Goal: Information Seeking & Learning: Learn about a topic

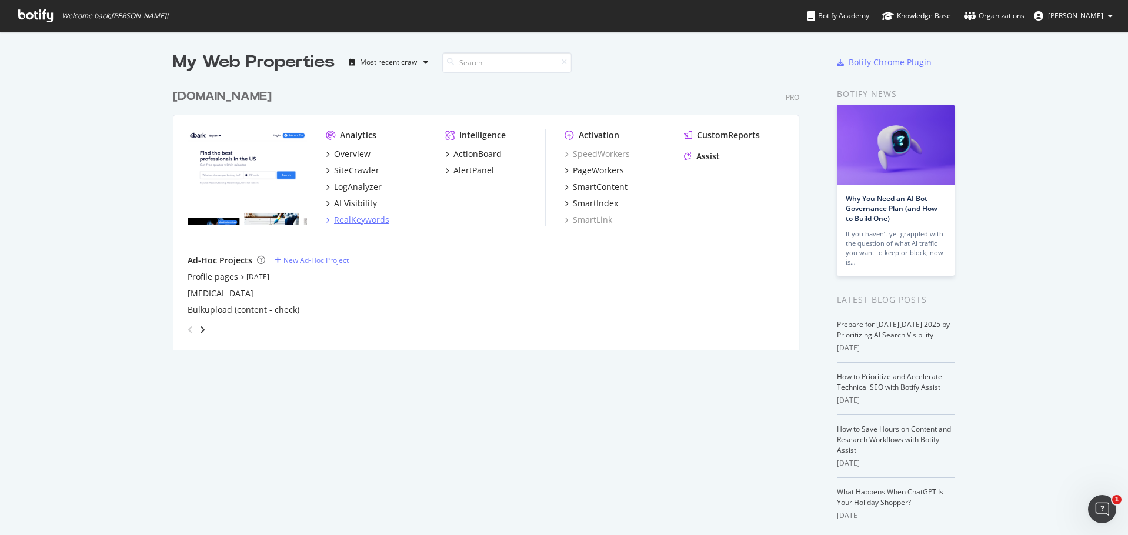
click at [373, 219] on div "RealKeywords" at bounding box center [361, 220] width 55 height 12
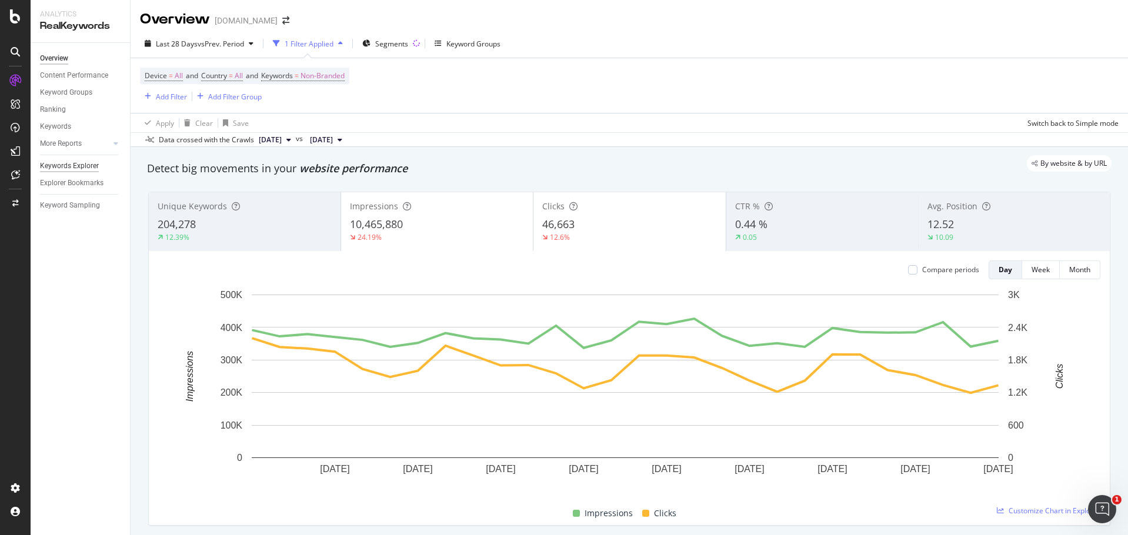
click at [80, 163] on div "Keywords Explorer" at bounding box center [69, 166] width 59 height 12
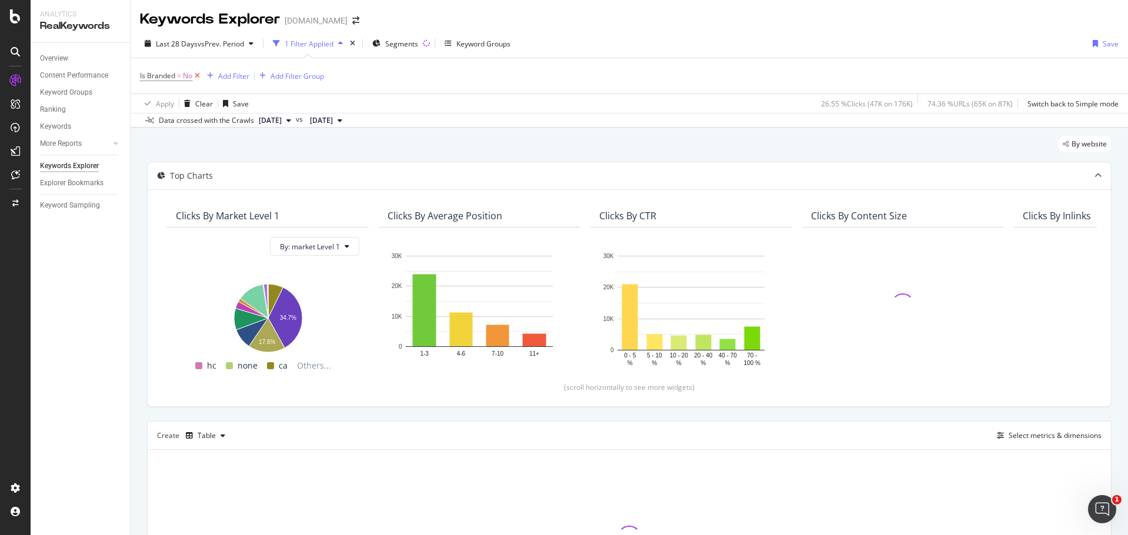
click at [201, 76] on icon at bounding box center [197, 76] width 10 height 12
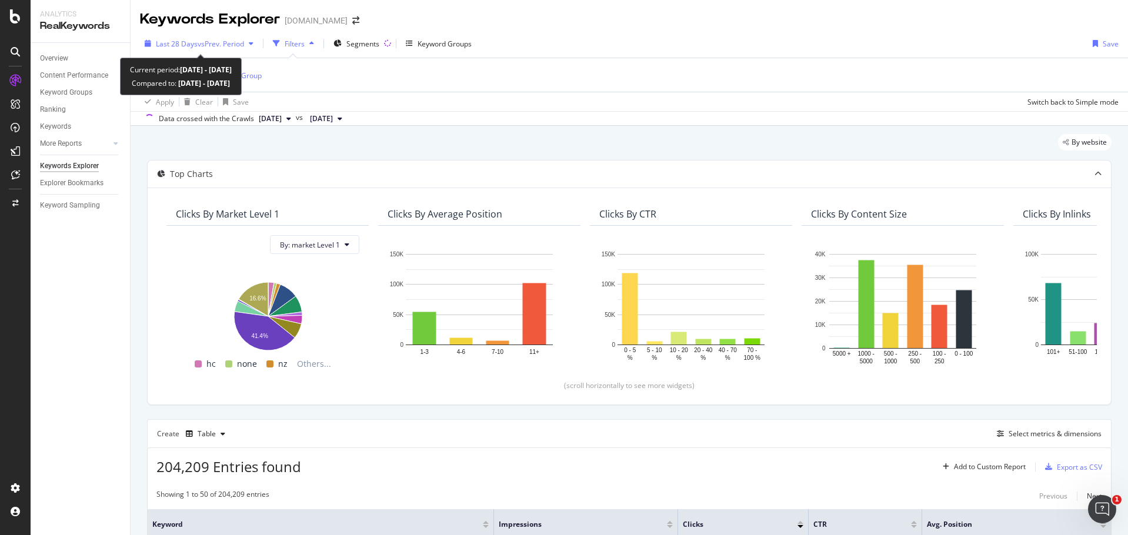
click at [239, 46] on span "vs Prev. Period" at bounding box center [221, 44] width 46 height 10
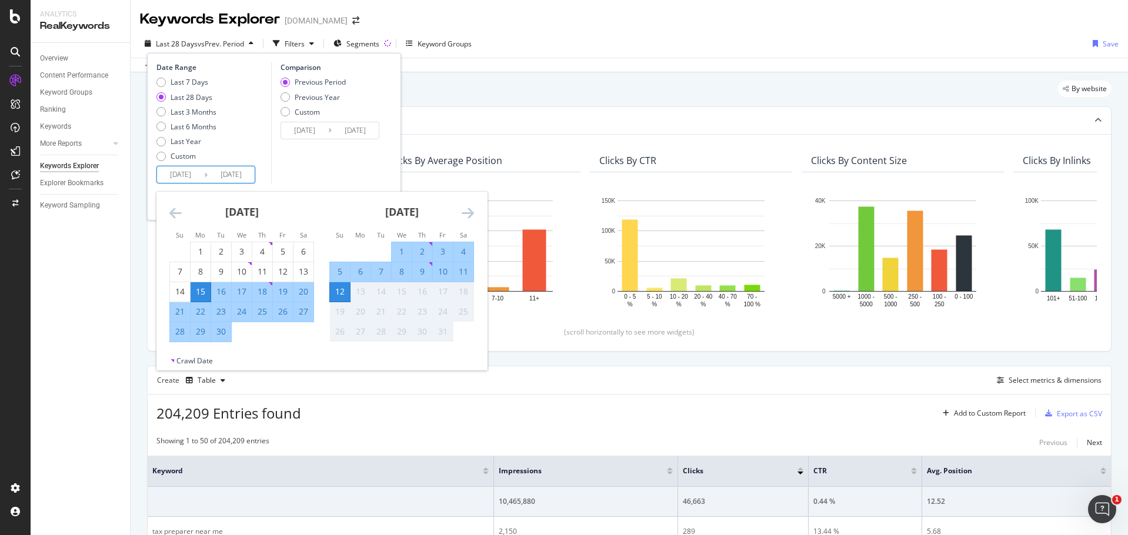
drag, startPoint x: 213, startPoint y: 172, endPoint x: 273, endPoint y: 172, distance: 60.0
click at [273, 172] on div "Date Range Last 7 Days Last 28 Days Last 3 Months Last 6 Months Last Year Custo…" at bounding box center [273, 122] width 235 height 121
drag, startPoint x: 200, startPoint y: 176, endPoint x: 155, endPoint y: 173, distance: 44.8
click at [155, 173] on div "Date Range Last 7 Days Last 28 Days Last 3 Months Last 6 Months Last Year Custo…" at bounding box center [274, 137] width 254 height 168
type input "[DATE]"
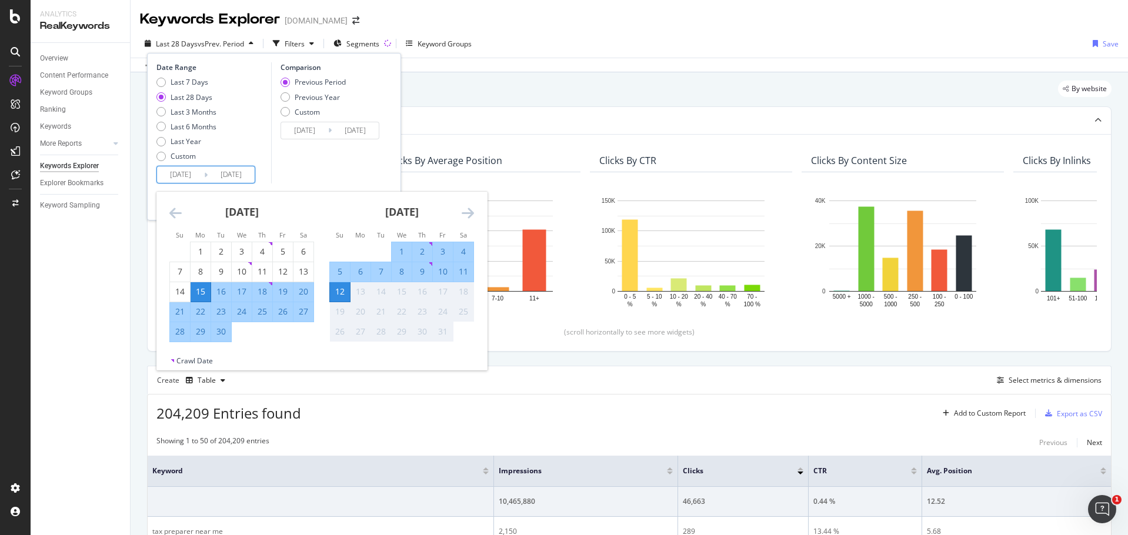
type input "[DATE]"
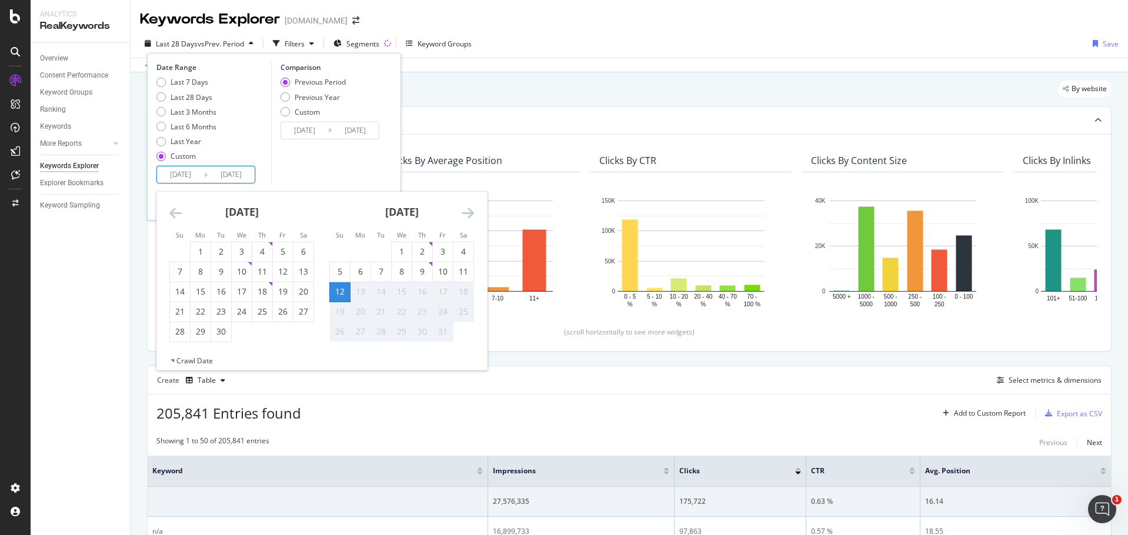
click at [178, 175] on input "[DATE]" at bounding box center [180, 174] width 47 height 16
type input "[DATE]"
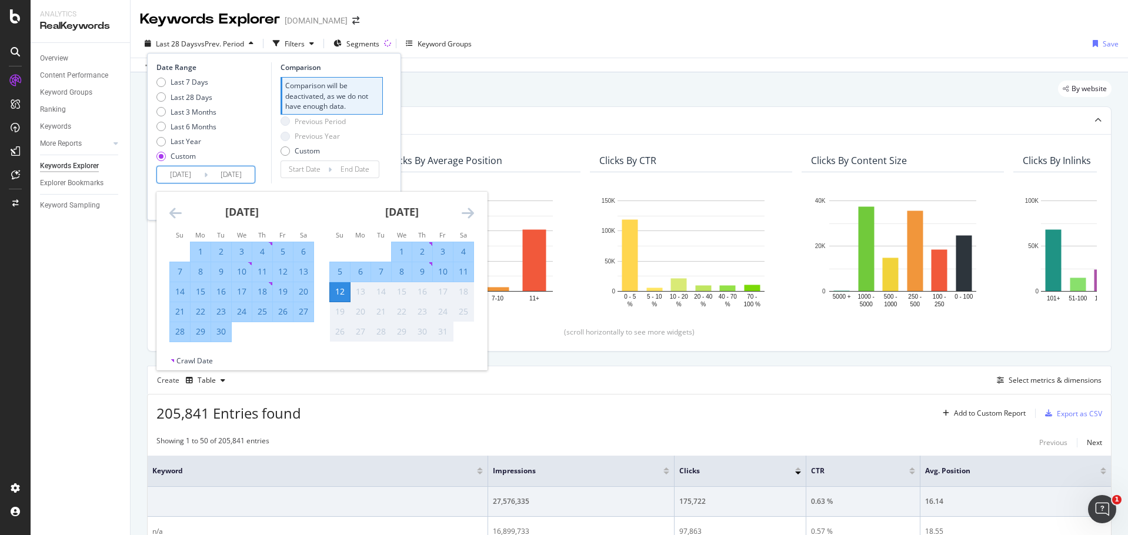
click at [268, 164] on div "Last 7 Days Last 28 Days Last 3 Months Last 6 Months Last Year Custom" at bounding box center [212, 121] width 112 height 89
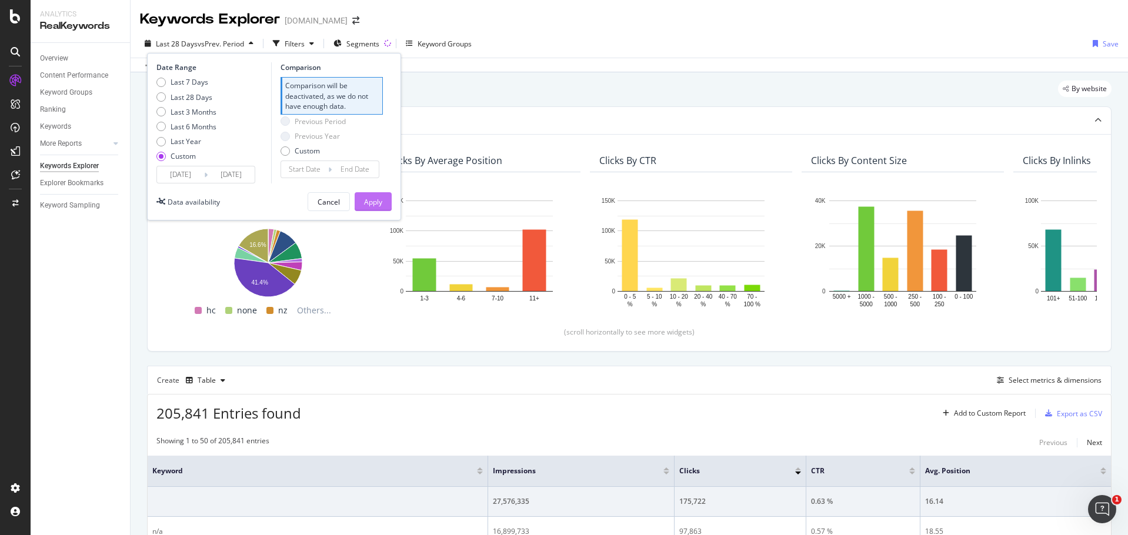
click at [367, 202] on div "Apply" at bounding box center [373, 202] width 18 height 10
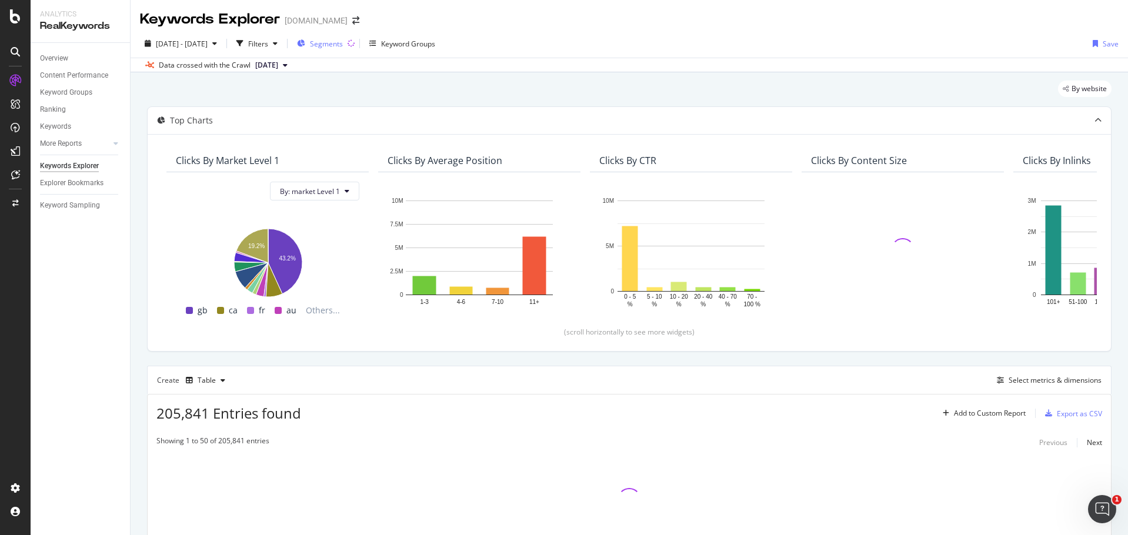
click at [343, 46] on span "Segments" at bounding box center [326, 44] width 33 height 10
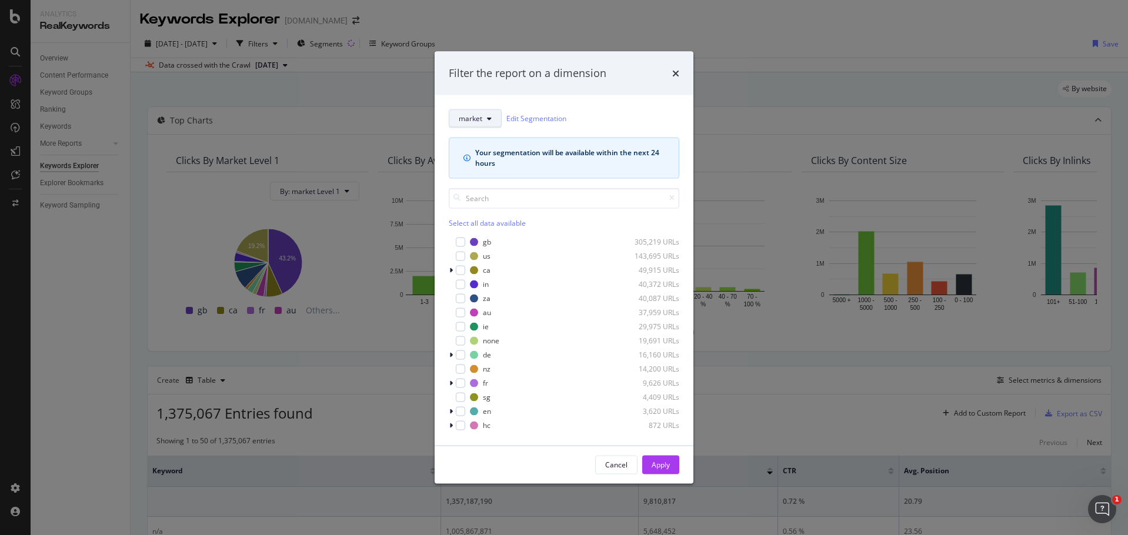
click at [477, 121] on span "market" at bounding box center [471, 118] width 24 height 10
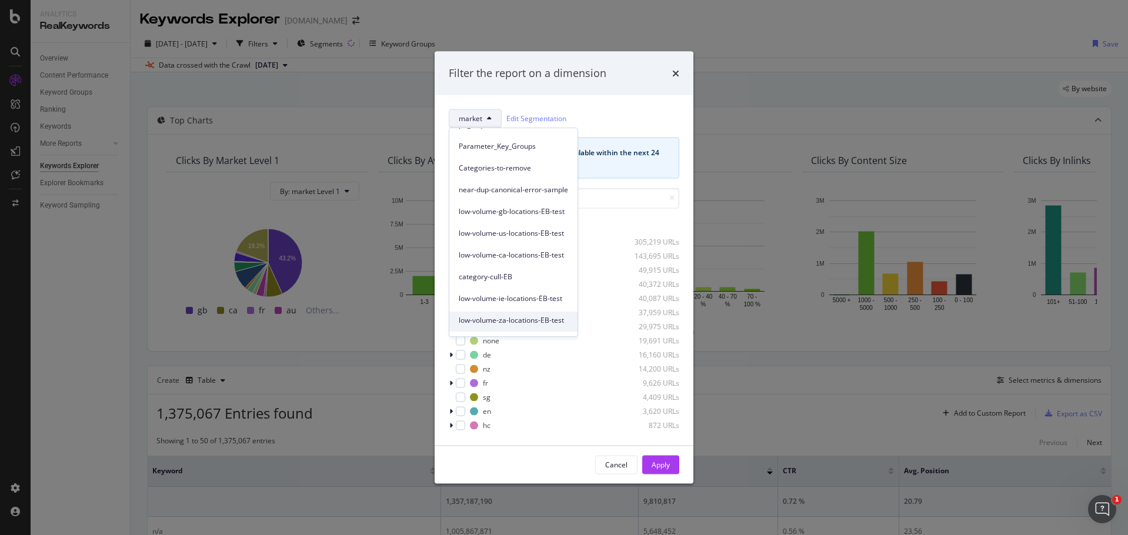
scroll to position [182, 0]
click at [530, 239] on span "category-cull-EB" at bounding box center [513, 239] width 109 height 11
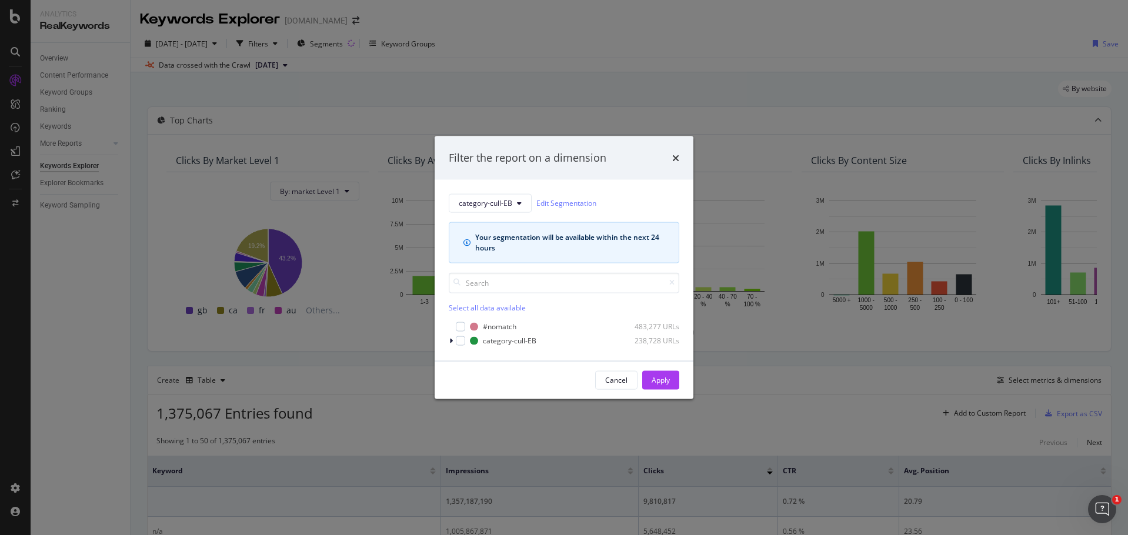
drag, startPoint x: 463, startPoint y: 338, endPoint x: 496, endPoint y: 347, distance: 34.1
click at [463, 339] on div "modal" at bounding box center [460, 340] width 9 height 9
click at [663, 379] on div "Apply" at bounding box center [660, 380] width 18 height 10
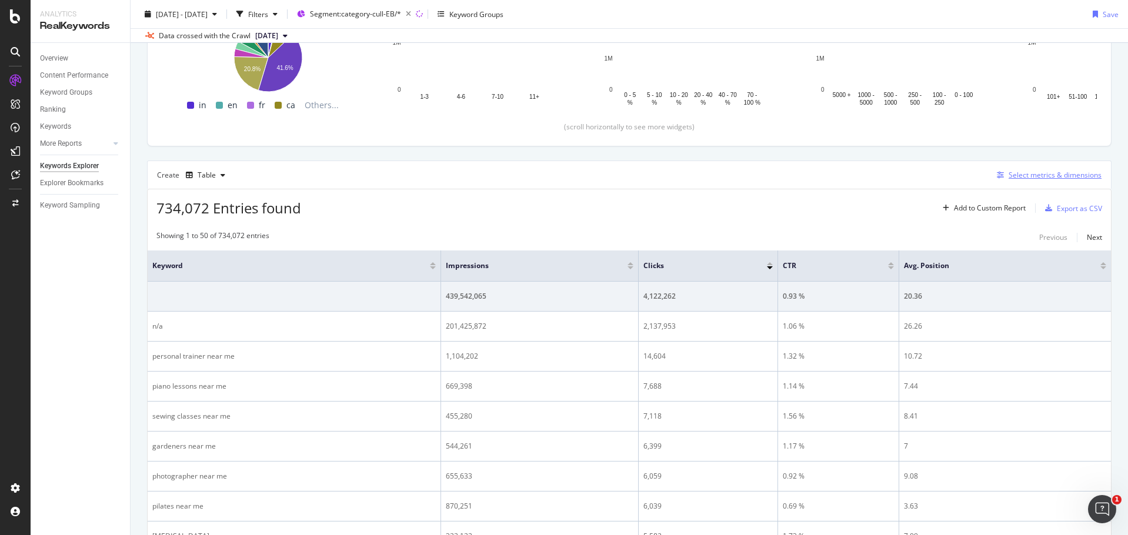
scroll to position [176, 0]
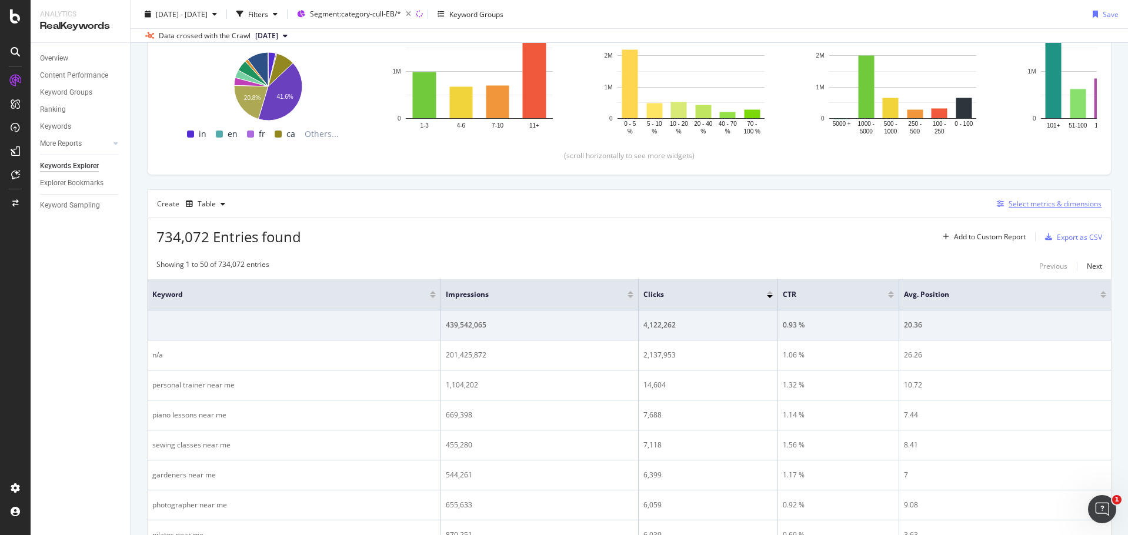
click at [1057, 202] on div "Select metrics & dimensions" at bounding box center [1054, 204] width 93 height 10
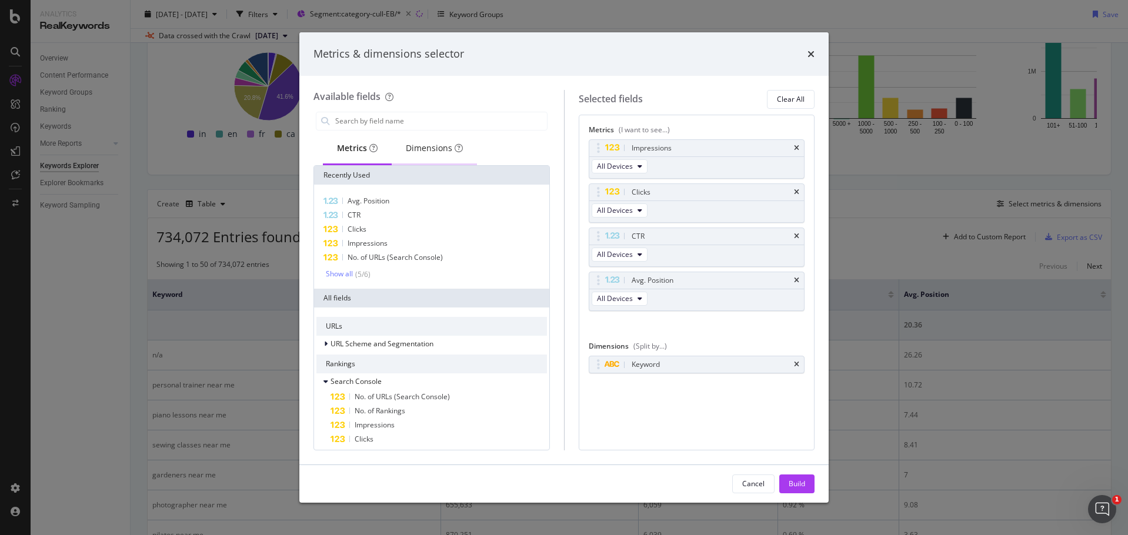
click at [436, 153] on div "Dimensions" at bounding box center [434, 148] width 57 height 12
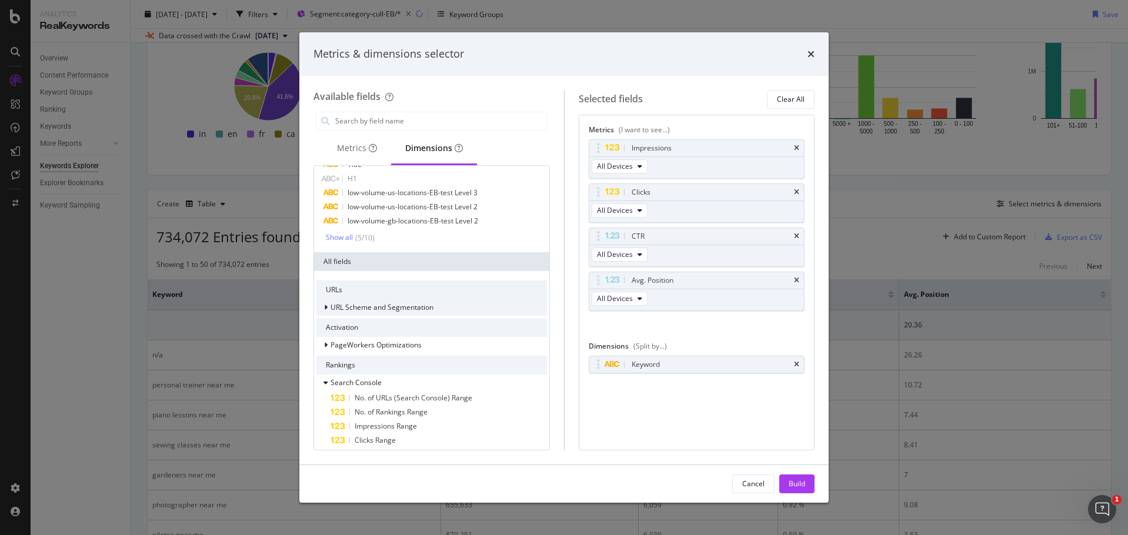
scroll to position [59, 0]
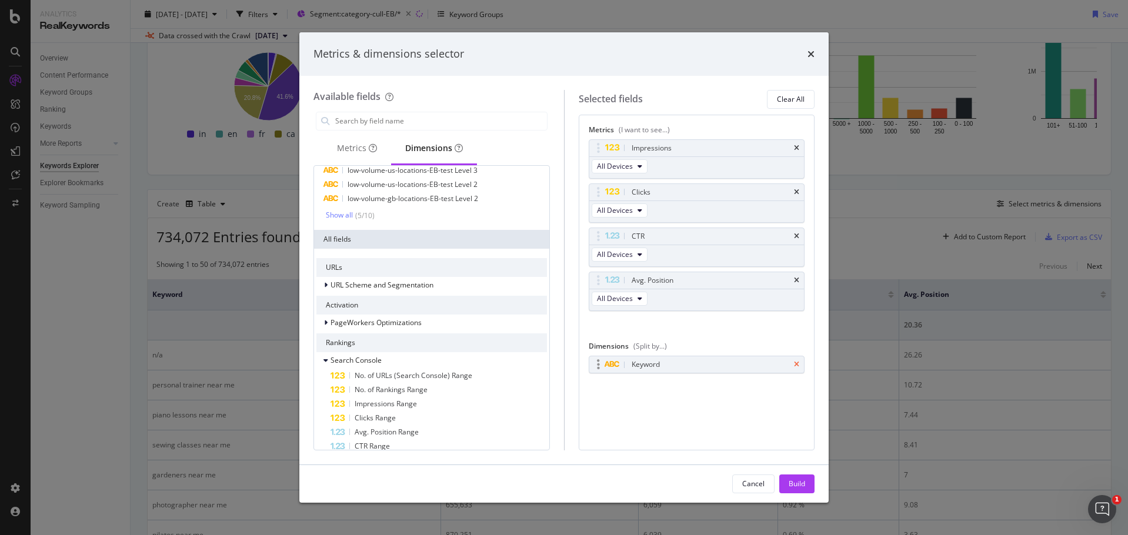
click at [797, 364] on icon "times" at bounding box center [796, 364] width 5 height 7
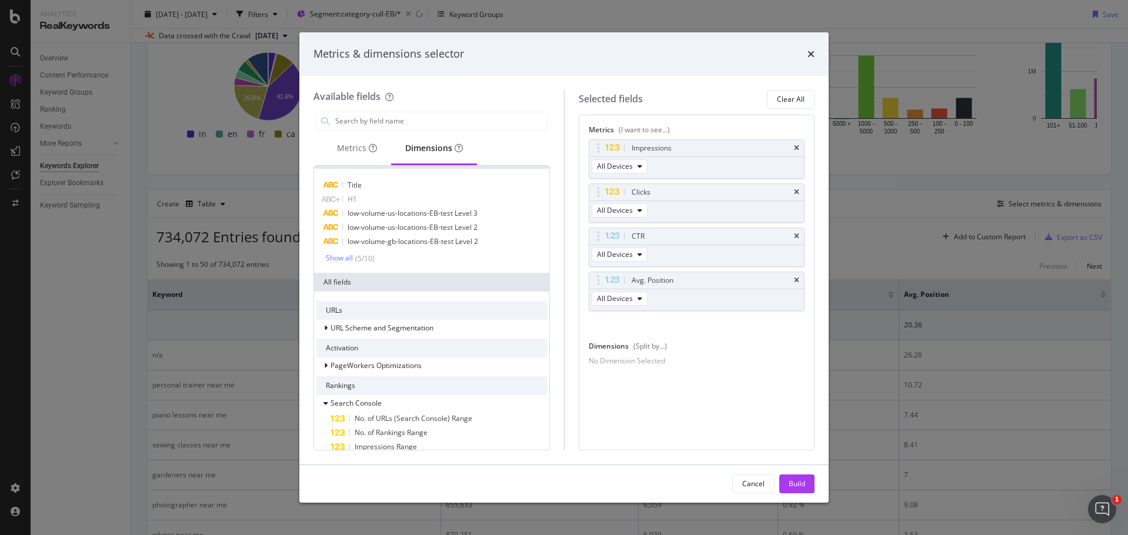
scroll to position [0, 0]
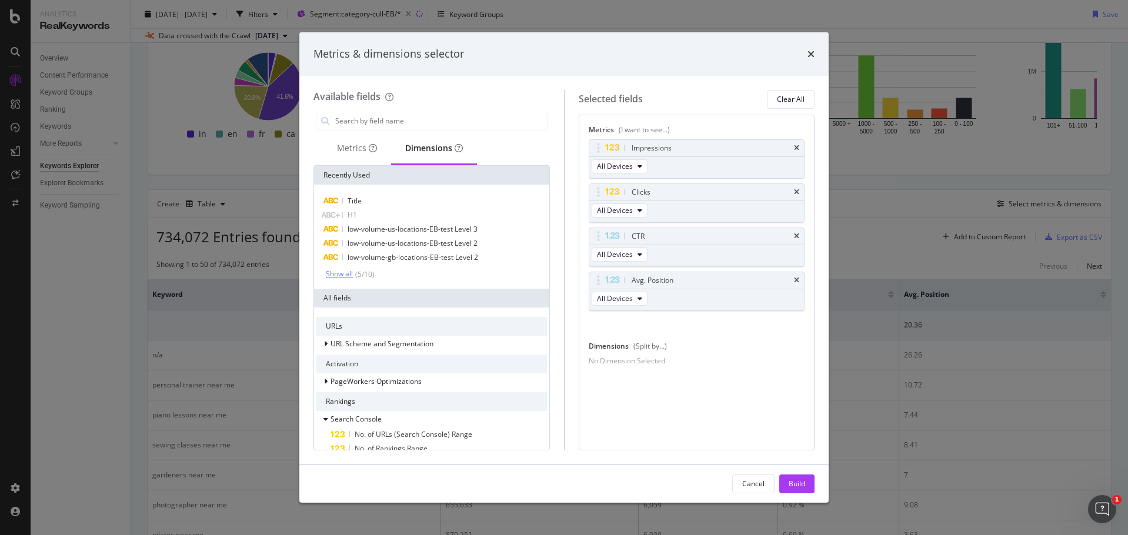
click at [334, 271] on div "Show all" at bounding box center [339, 274] width 27 height 8
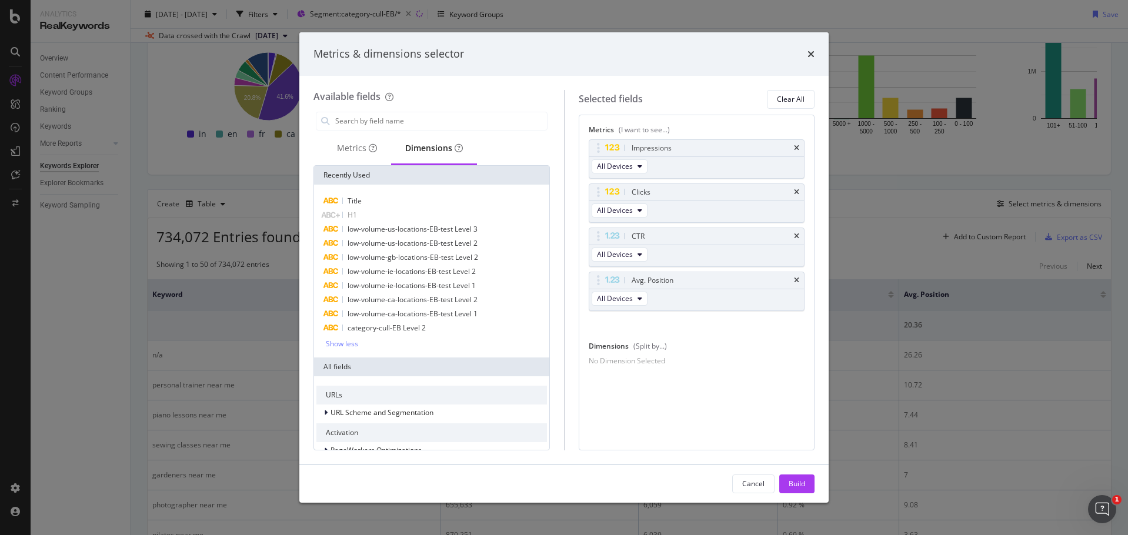
click at [395, 110] on div "modal" at bounding box center [431, 121] width 236 height 24
click at [390, 121] on input "modal" at bounding box center [440, 121] width 213 height 18
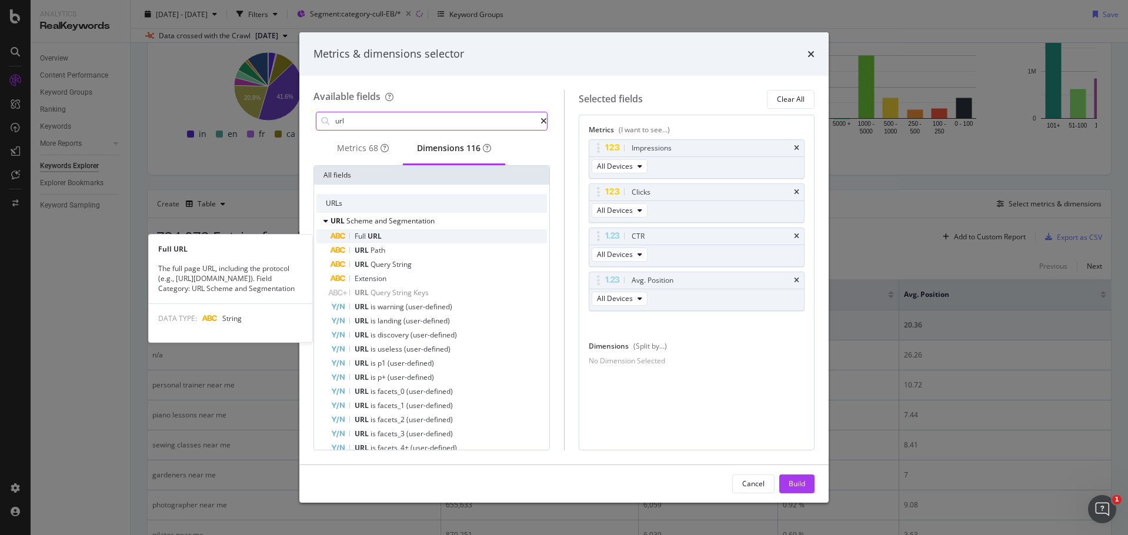
type input "url"
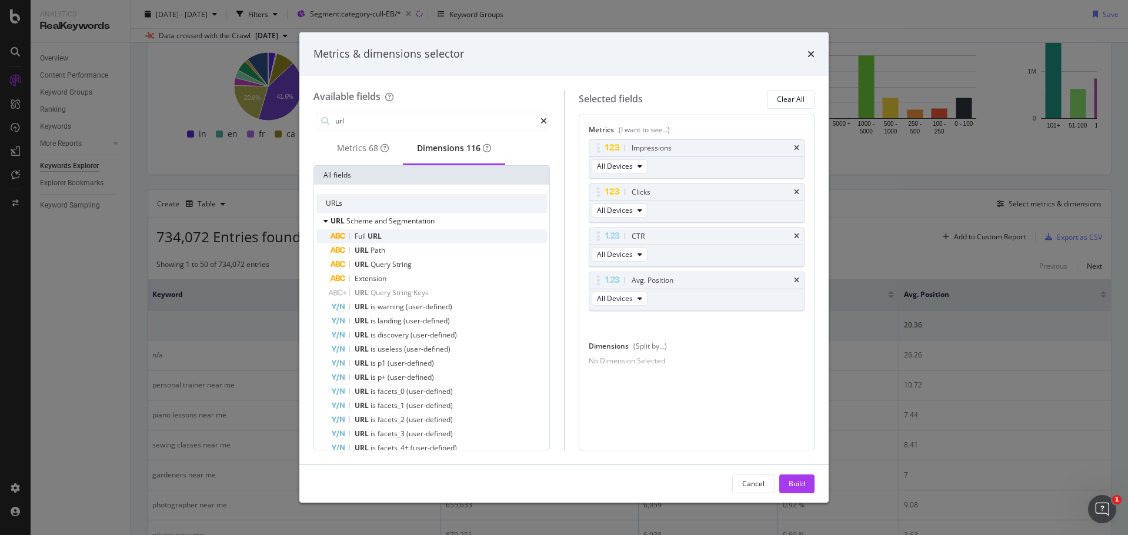
click at [389, 241] on div "Full URL" at bounding box center [438, 236] width 216 height 14
click at [798, 484] on div "Build" at bounding box center [796, 484] width 16 height 10
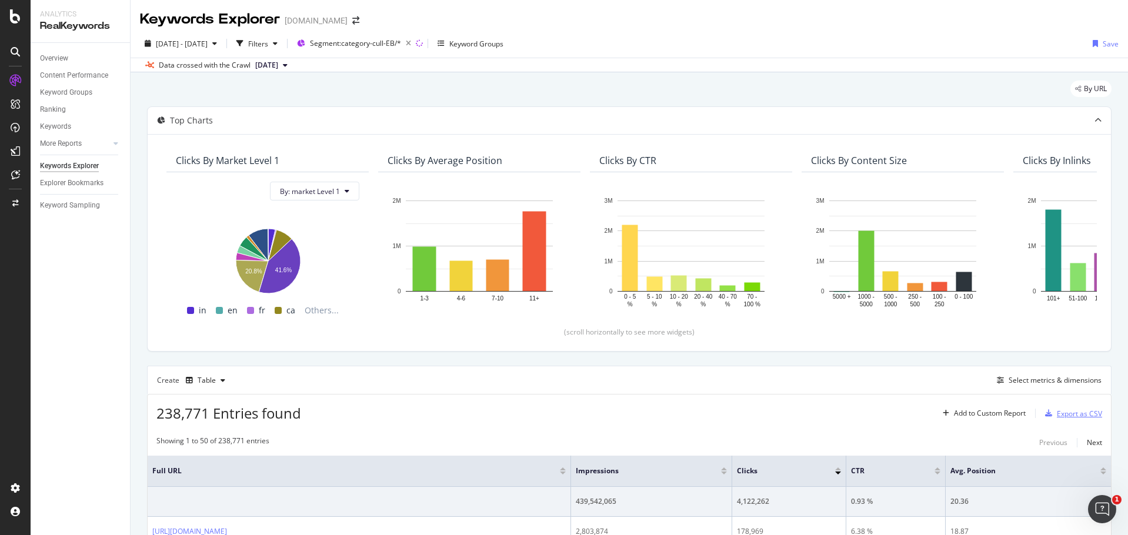
click at [1082, 412] on div "Export as CSV" at bounding box center [1079, 414] width 45 height 10
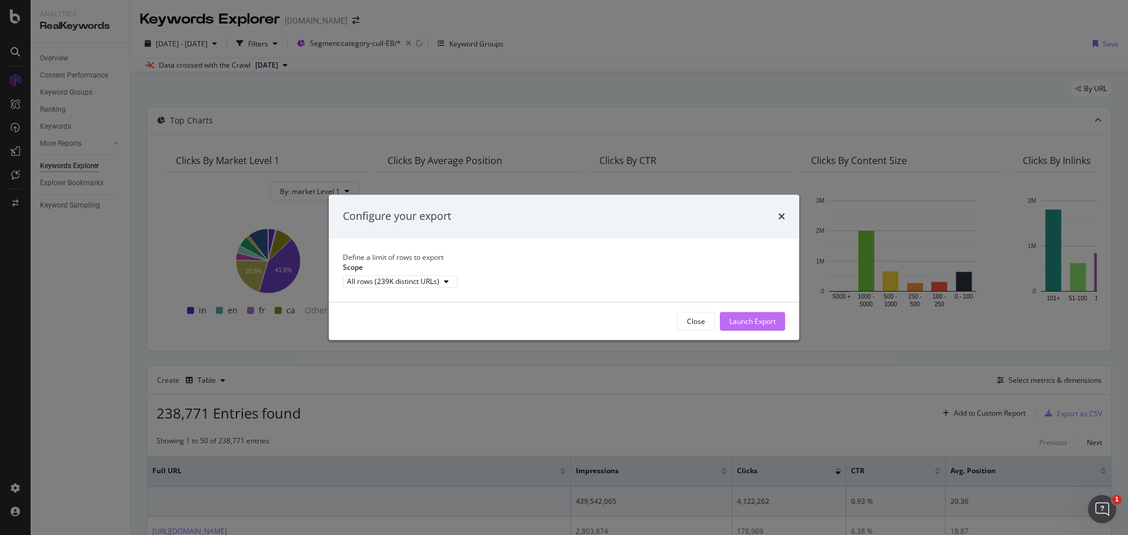
click at [768, 325] on div "Launch Export" at bounding box center [752, 322] width 46 height 18
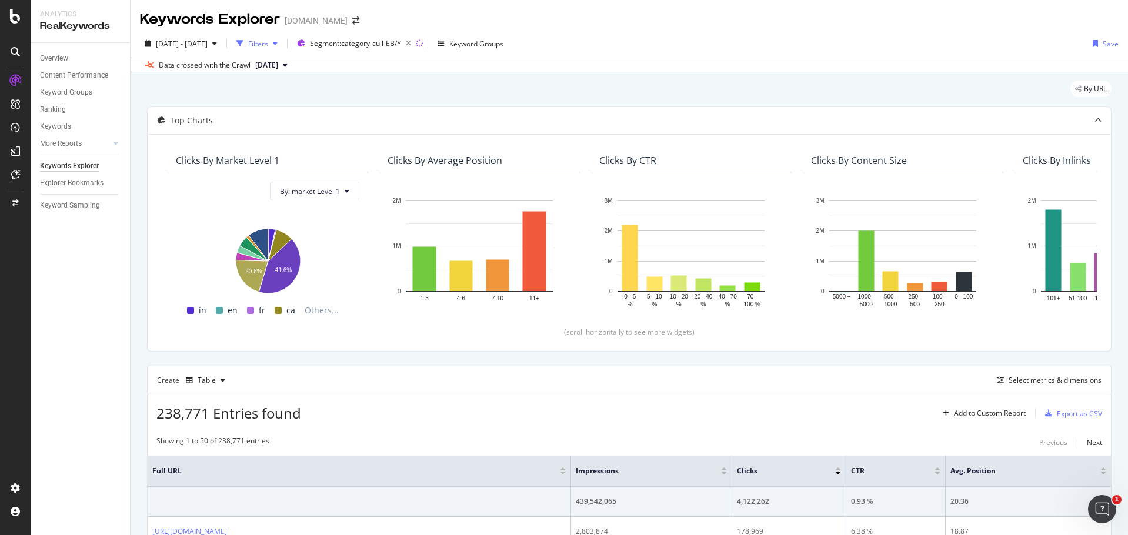
click at [268, 44] on div "Filters" at bounding box center [258, 44] width 20 height 10
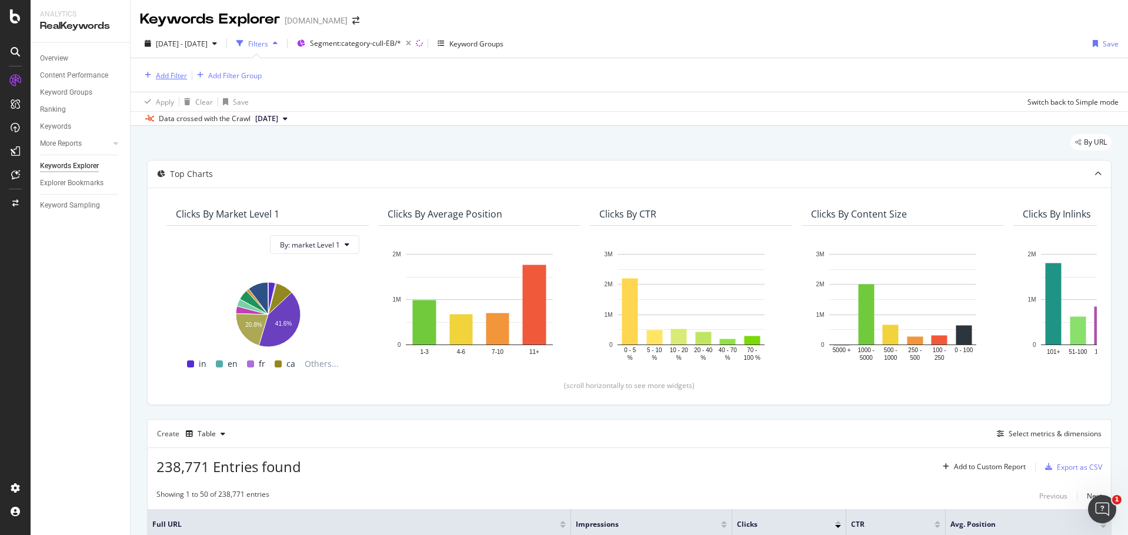
click at [172, 75] on div "Add Filter" at bounding box center [171, 76] width 31 height 10
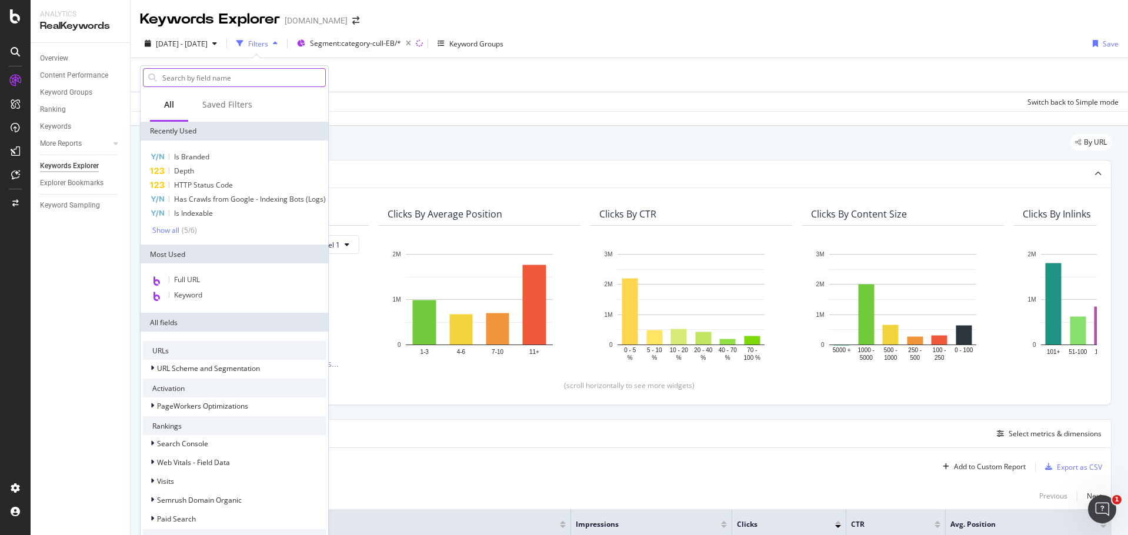
click at [208, 78] on input "text" at bounding box center [243, 78] width 164 height 18
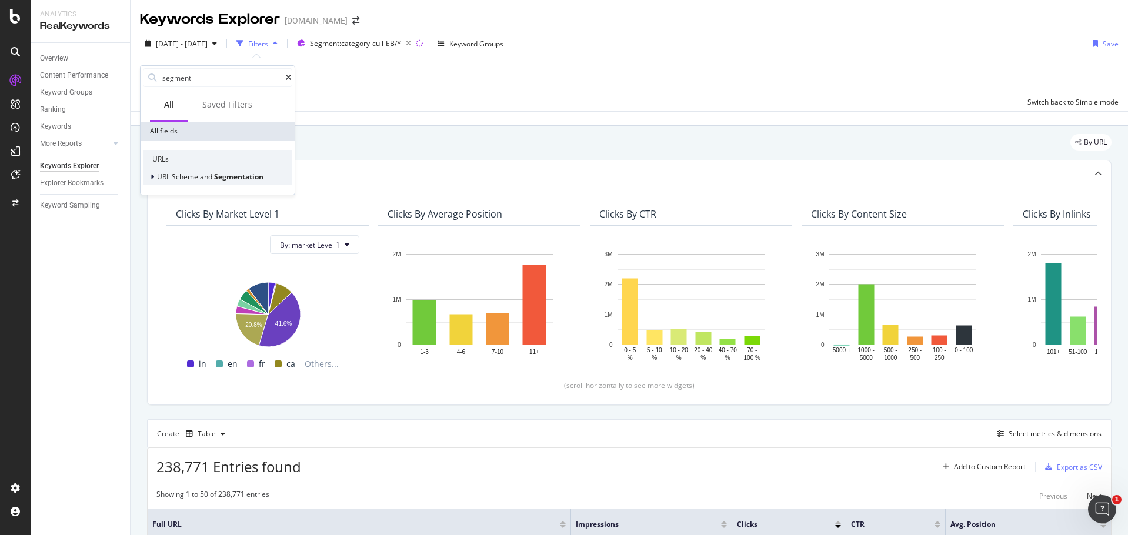
type input "segment"
click at [153, 178] on icon at bounding box center [153, 176] width 4 height 7
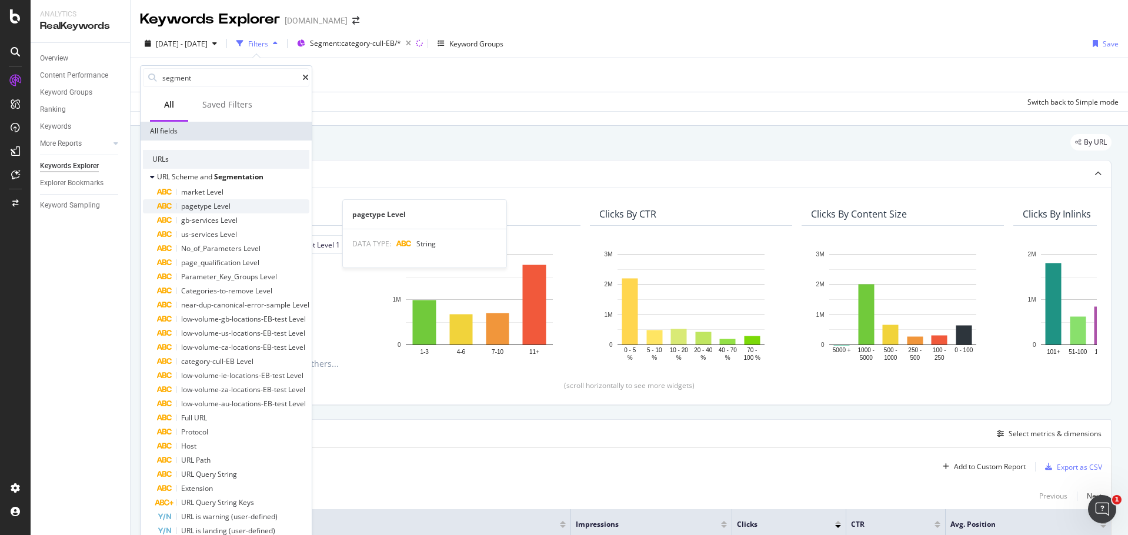
click at [258, 202] on div "pagetype Level" at bounding box center [233, 206] width 152 height 14
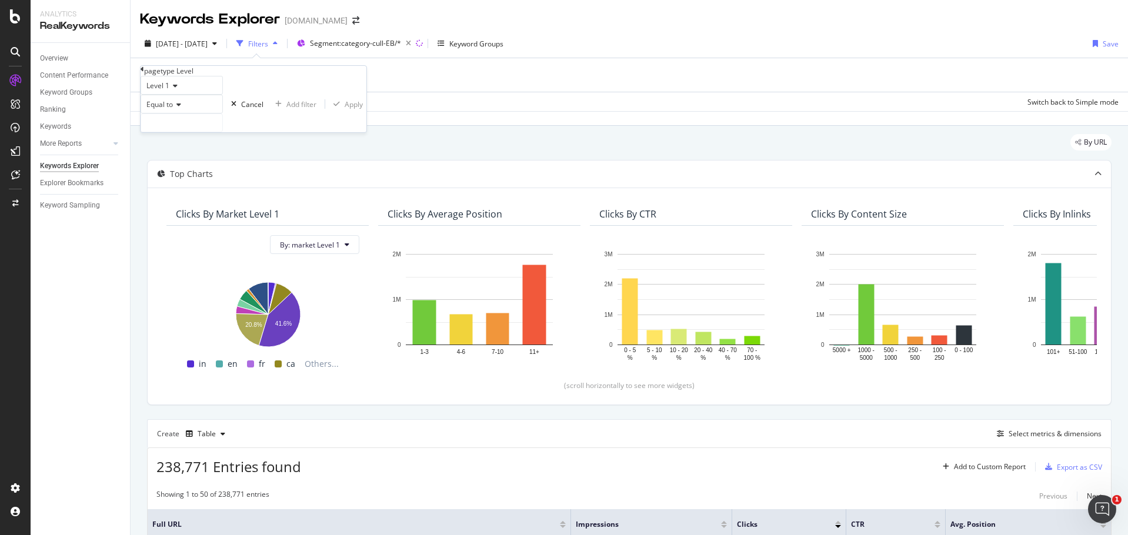
click at [198, 113] on div "Equal to" at bounding box center [182, 104] width 82 height 19
click at [173, 109] on span "Equal to" at bounding box center [159, 104] width 26 height 10
click at [222, 132] on input "text" at bounding box center [181, 123] width 81 height 18
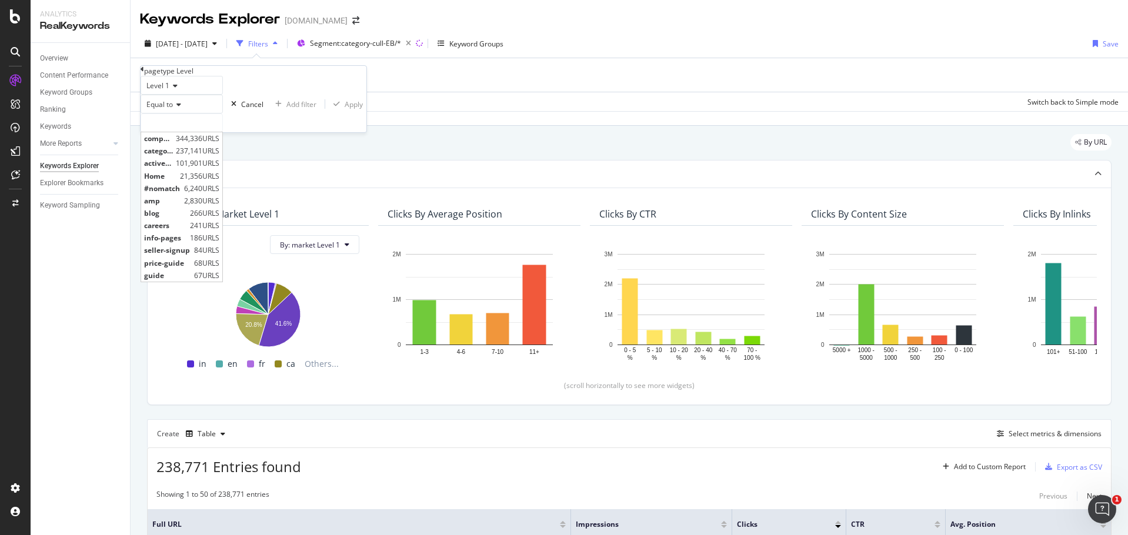
click at [169, 91] on span "Level 1" at bounding box center [157, 86] width 23 height 10
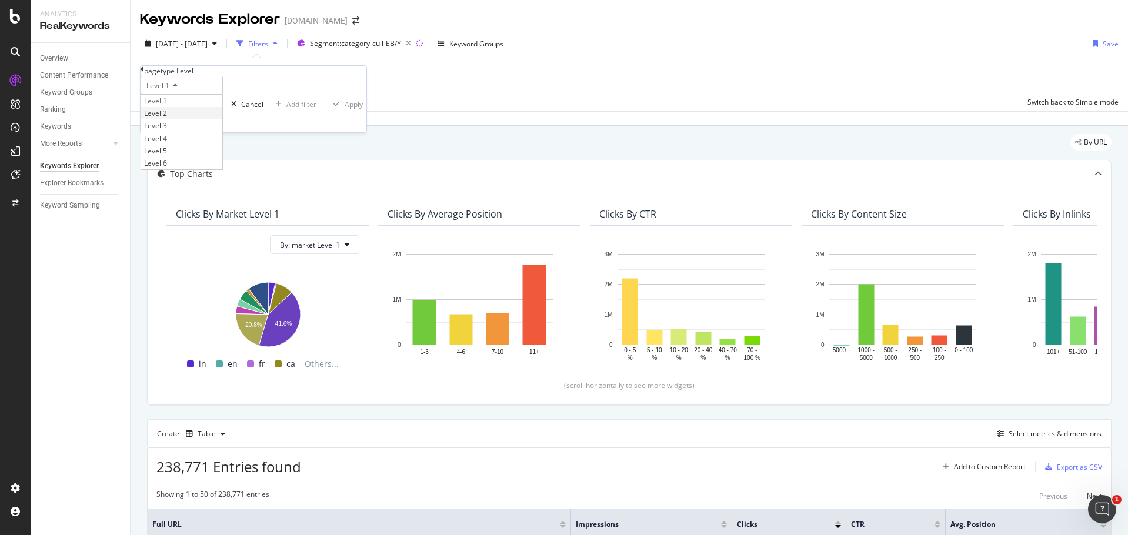
click at [167, 118] on span "Level 2" at bounding box center [155, 113] width 23 height 10
click at [181, 108] on icon at bounding box center [177, 104] width 8 height 7
click at [192, 95] on div "Level 2" at bounding box center [182, 85] width 82 height 19
click at [233, 91] on div "Level 2 Level 1 Level 2 Level 3 Level 4 Level 5 Level 6 Equal to Cancel Add fil…" at bounding box center [254, 104] width 226 height 56
click at [205, 132] on input "text" at bounding box center [181, 123] width 81 height 18
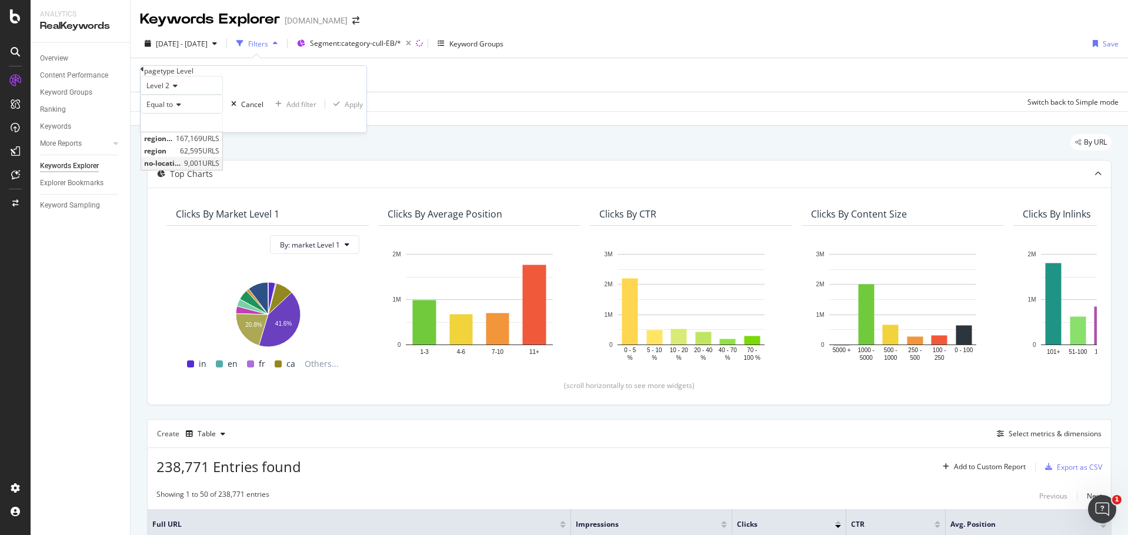
click at [181, 168] on span "no-location" at bounding box center [162, 163] width 37 height 10
type input "no-location"
click at [351, 109] on div "Apply" at bounding box center [360, 104] width 18 height 10
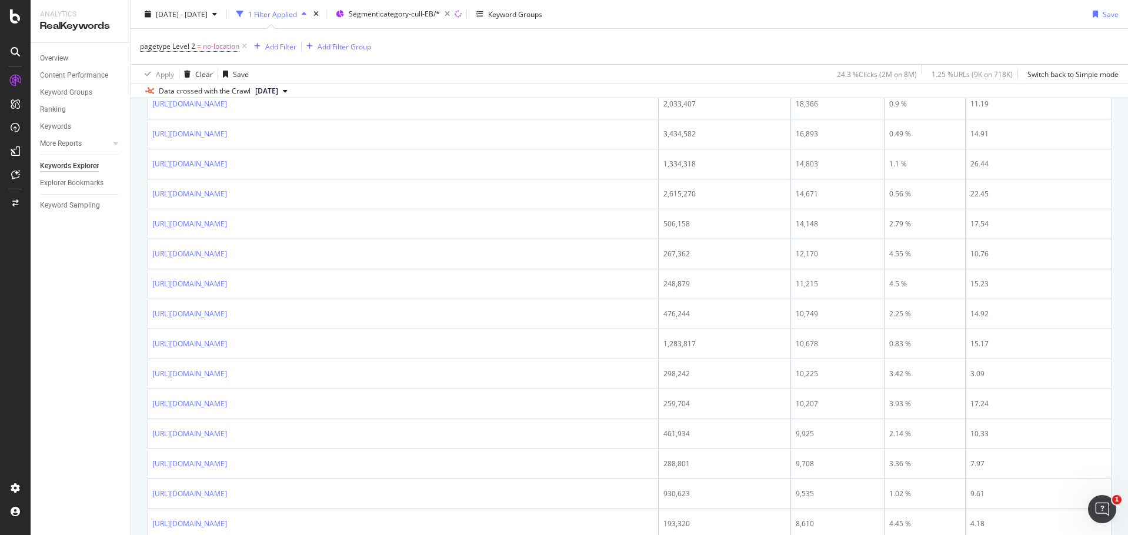
scroll to position [132, 0]
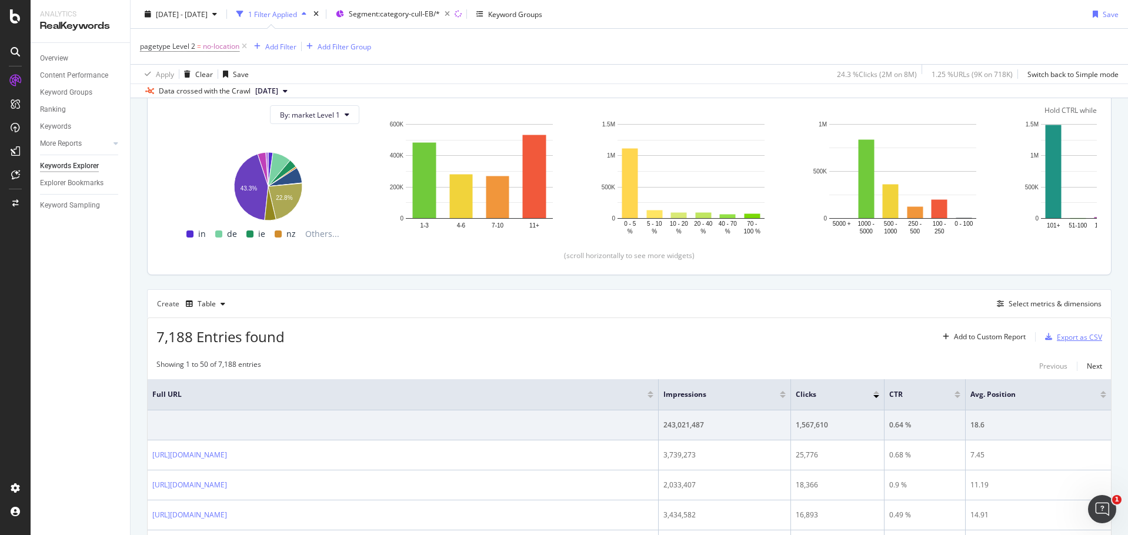
click at [1075, 337] on div "Export as CSV" at bounding box center [1079, 337] width 45 height 10
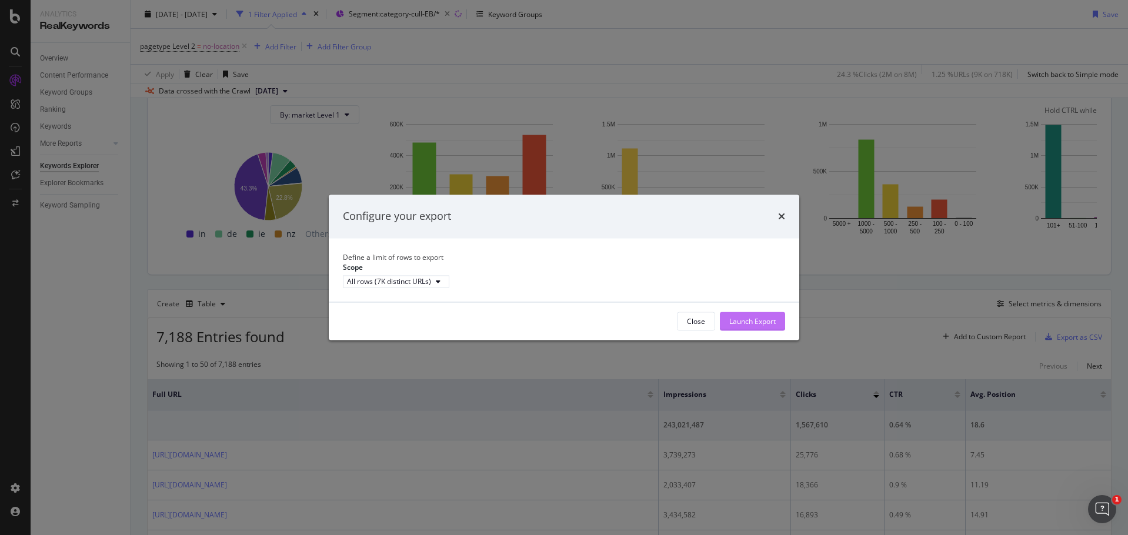
click at [757, 326] on div "Launch Export" at bounding box center [752, 321] width 46 height 10
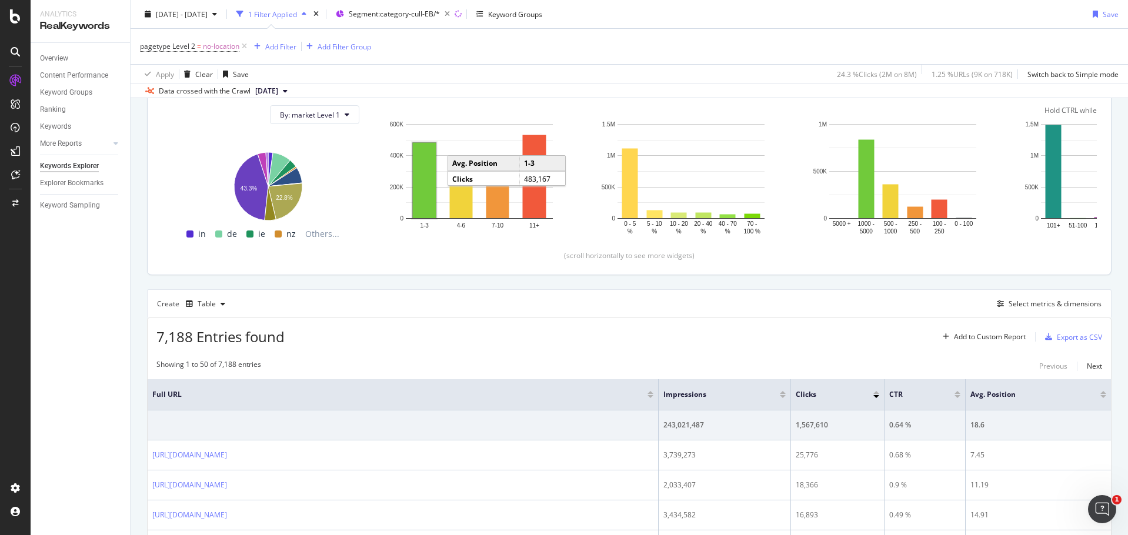
scroll to position [0, 0]
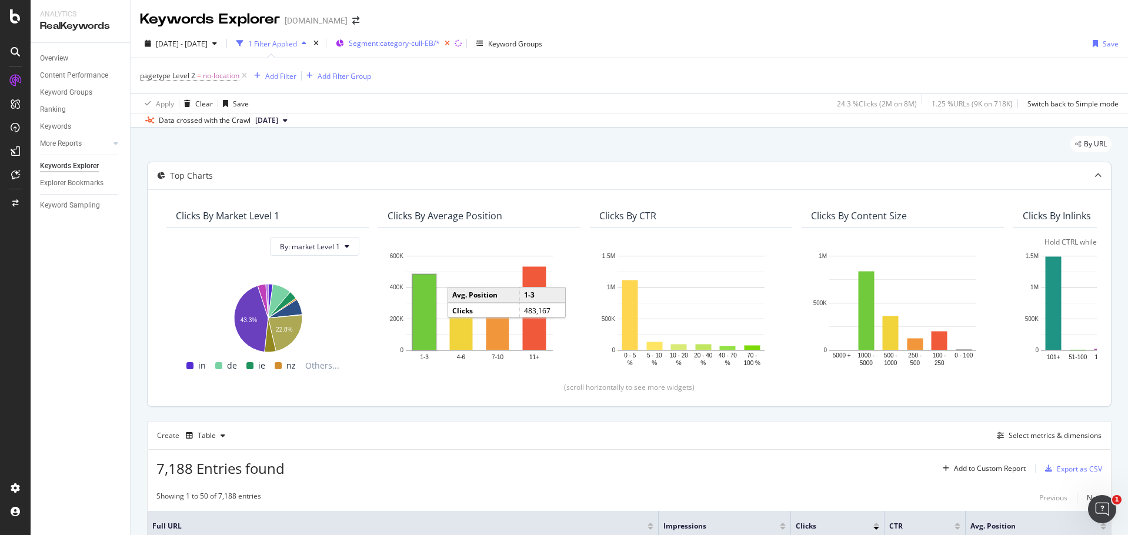
drag, startPoint x: 242, startPoint y: 74, endPoint x: 465, endPoint y: 49, distance: 224.8
click at [242, 74] on icon at bounding box center [244, 76] width 10 height 12
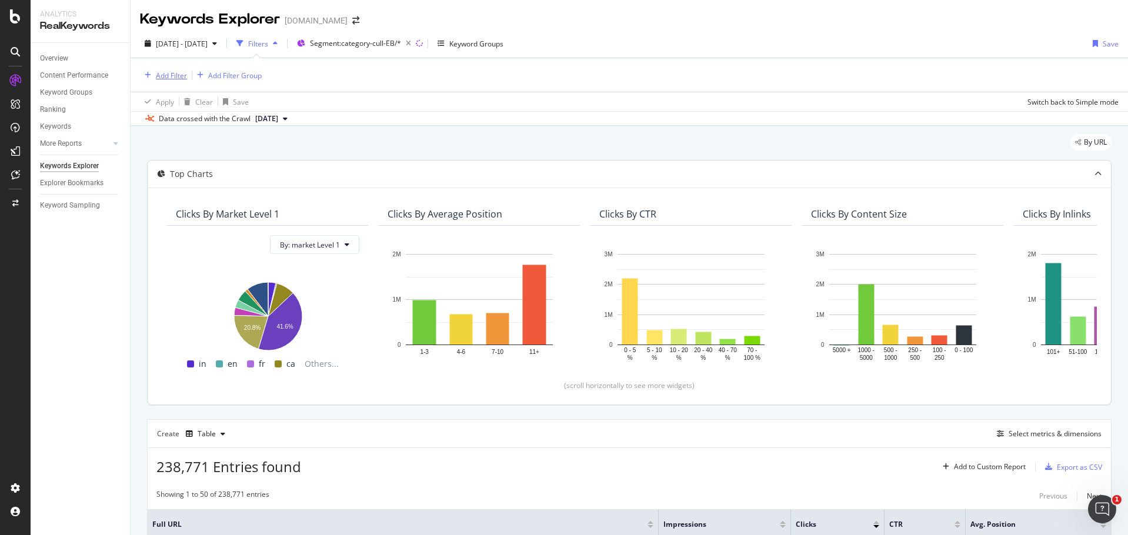
click at [168, 75] on div "Add Filter" at bounding box center [171, 76] width 31 height 10
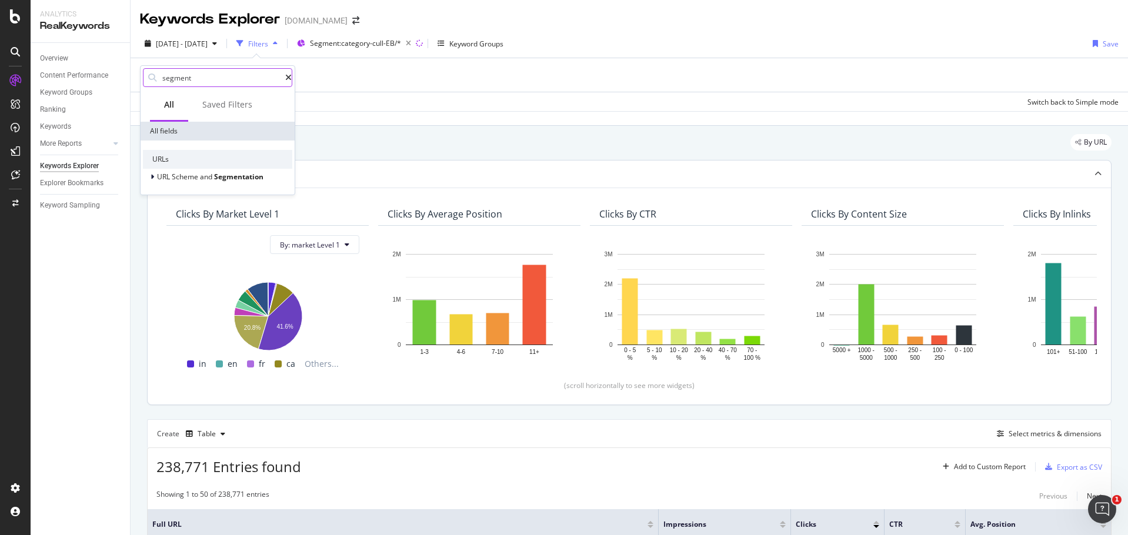
click at [220, 83] on input "segment" at bounding box center [223, 78] width 124 height 18
type input "s"
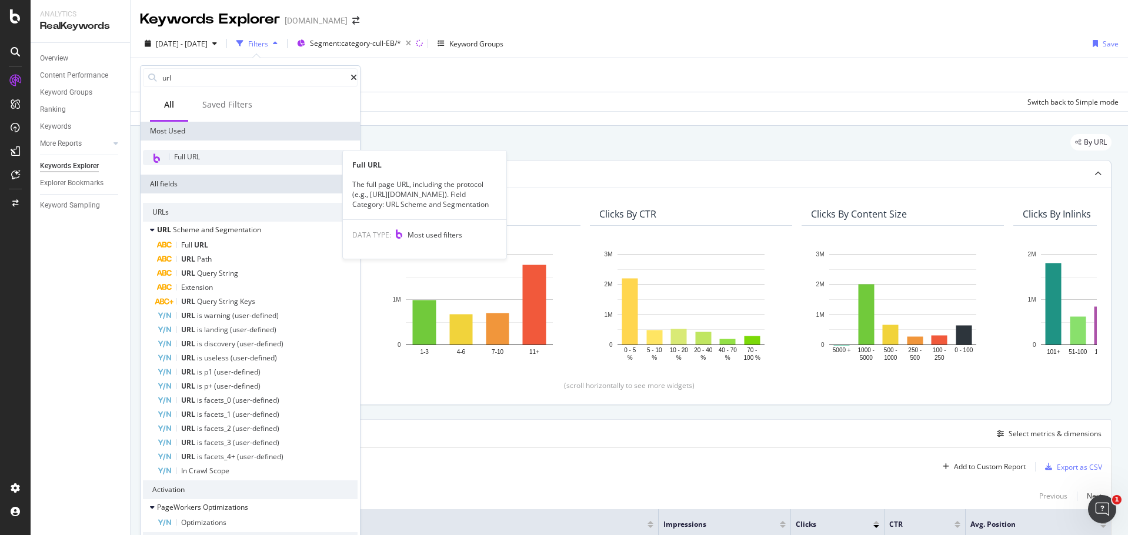
type input "url"
click at [212, 152] on div "Full URL" at bounding box center [250, 157] width 215 height 15
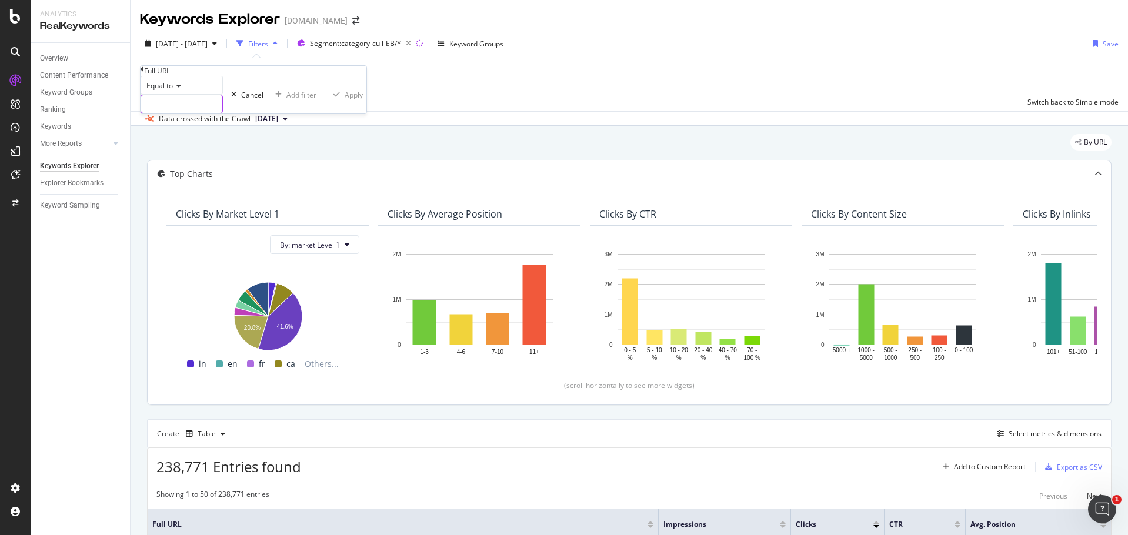
click at [218, 113] on input "text" at bounding box center [181, 104] width 81 height 18
paste input "web-design"
type input "web-design"
click at [173, 91] on span "Equal to" at bounding box center [159, 86] width 26 height 10
click at [194, 182] on div "Contains" at bounding box center [185, 175] width 88 height 12
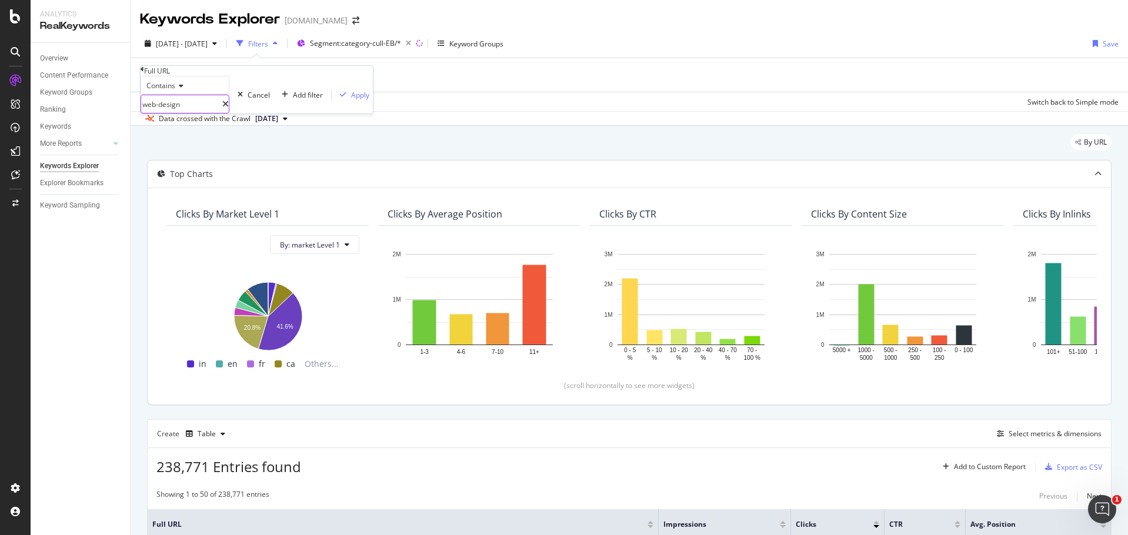
click at [206, 113] on input "web-design" at bounding box center [181, 104] width 81 height 18
click at [203, 113] on input "web-design" at bounding box center [181, 104] width 81 height 18
click at [152, 113] on input "web-design/" at bounding box center [181, 104] width 81 height 18
type input "/web-design/"
click at [351, 100] on div "Apply" at bounding box center [360, 95] width 18 height 10
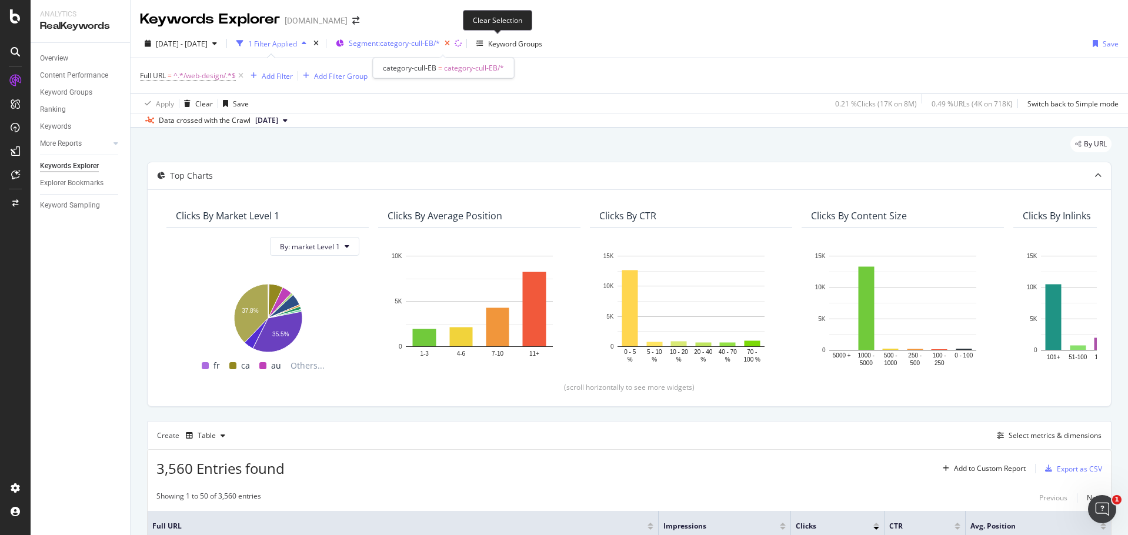
click at [454, 45] on icon "button" at bounding box center [447, 43] width 15 height 16
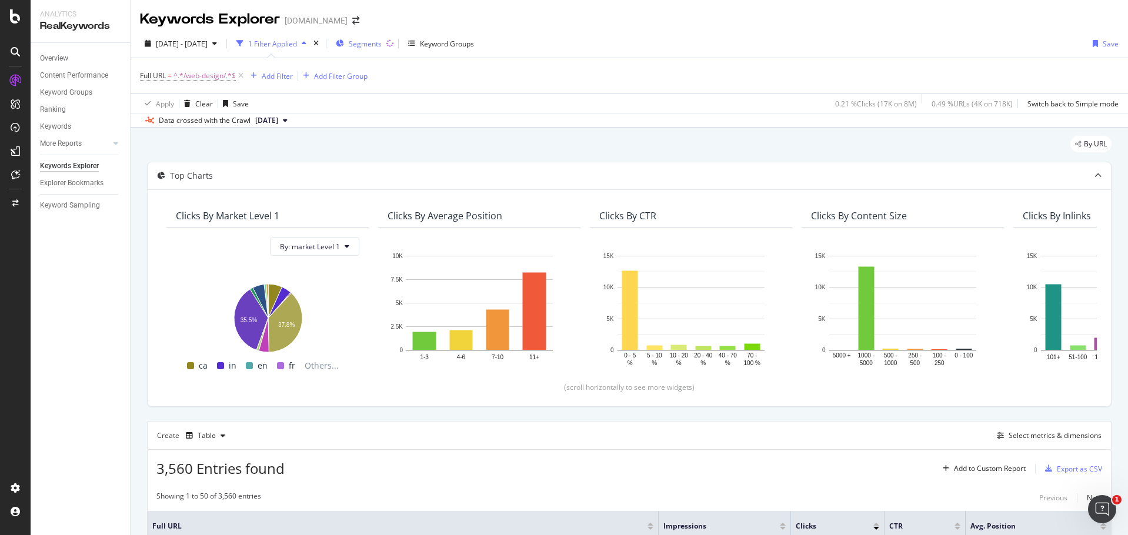
click at [382, 44] on span "Segments" at bounding box center [365, 44] width 33 height 10
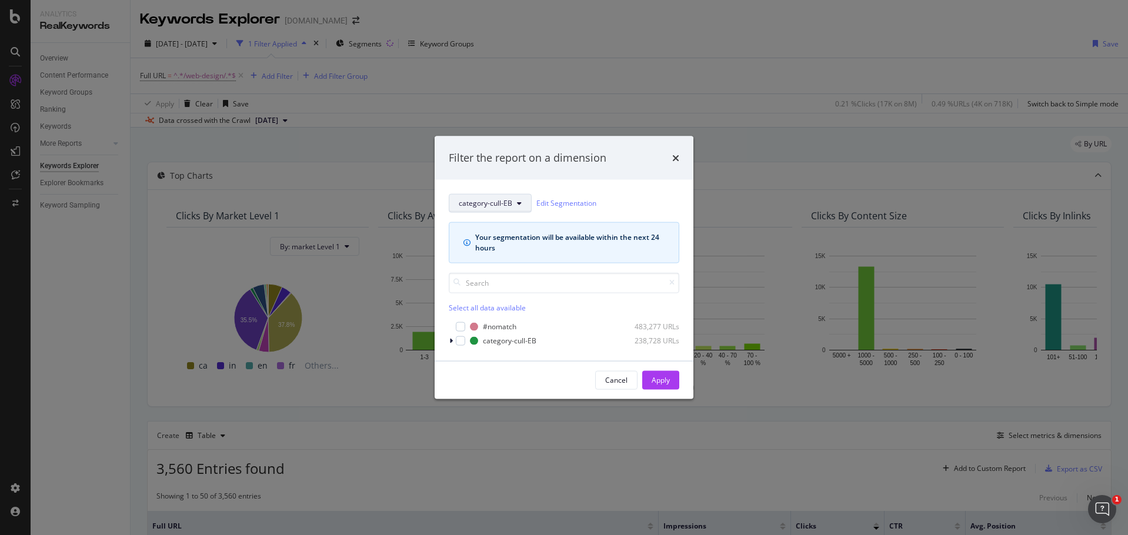
click at [502, 205] on span "category-cull-EB" at bounding box center [486, 203] width 54 height 10
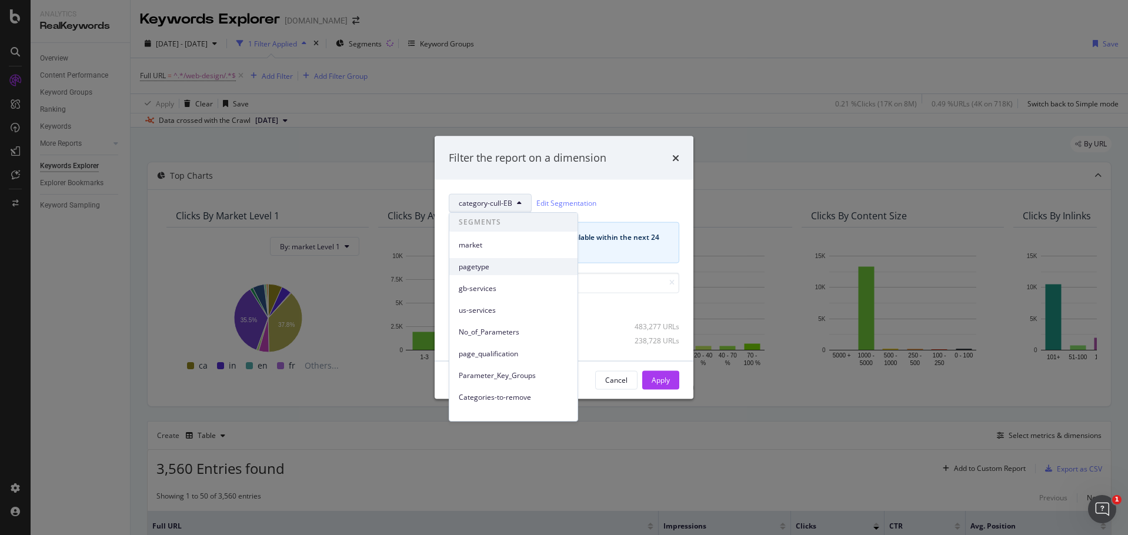
click at [496, 268] on span "pagetype" at bounding box center [513, 267] width 109 height 11
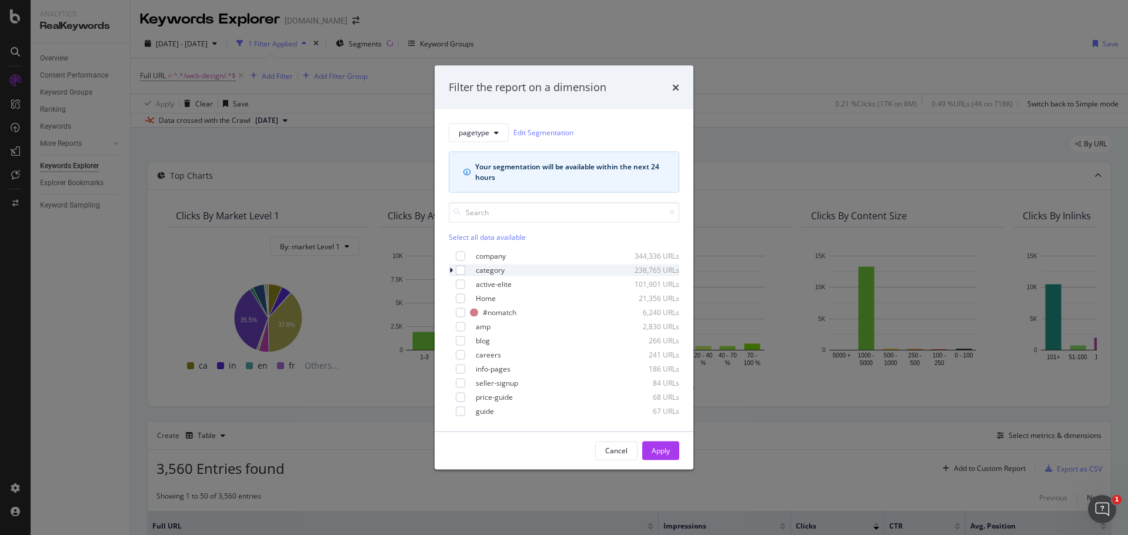
click at [449, 269] on icon "modal" at bounding box center [451, 269] width 4 height 7
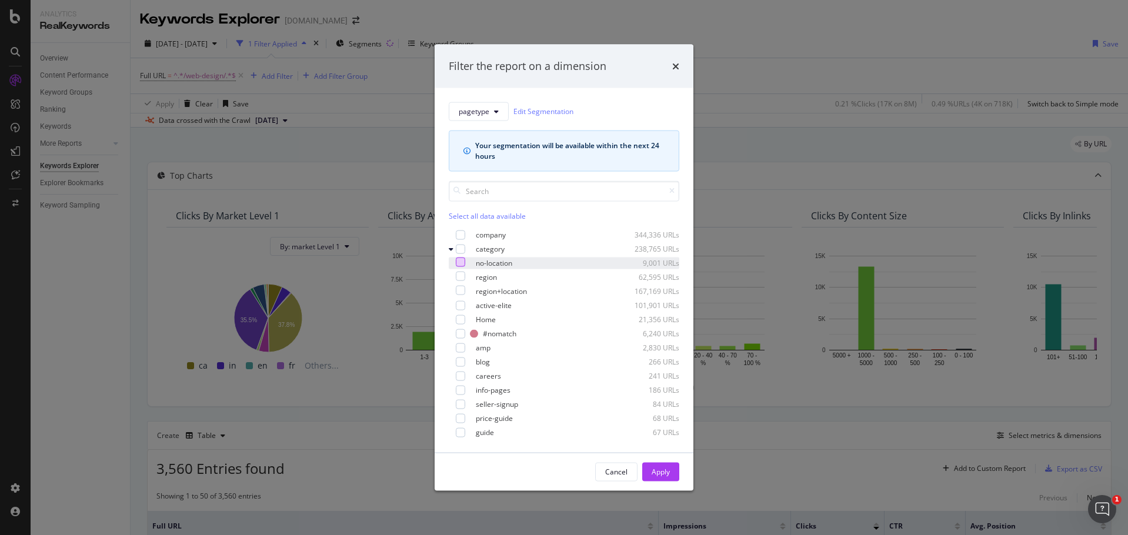
click at [465, 264] on div "modal" at bounding box center [460, 261] width 9 height 9
click at [659, 472] on div "Apply" at bounding box center [660, 472] width 18 height 10
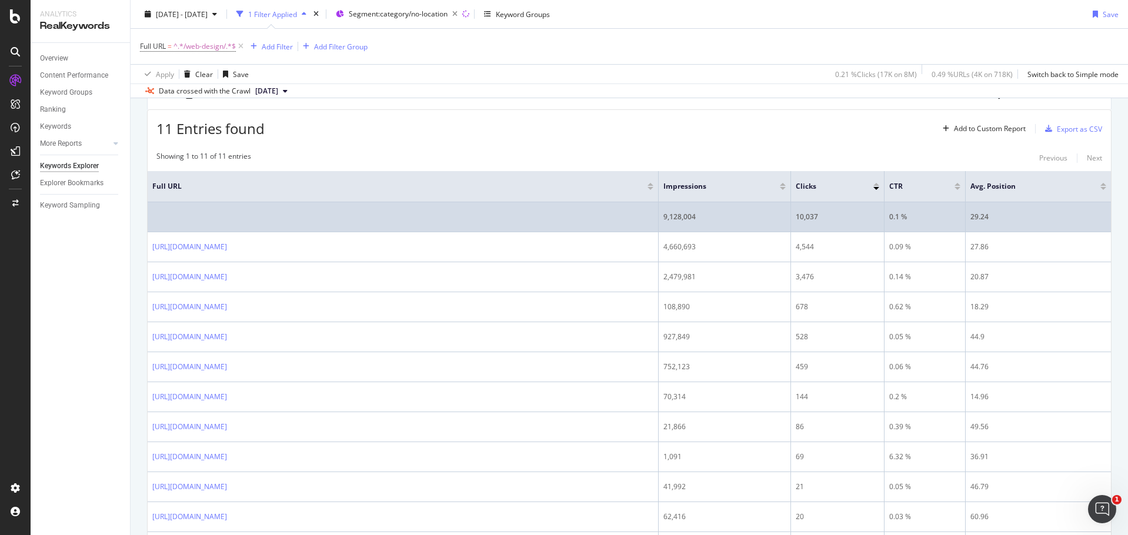
scroll to position [336, 0]
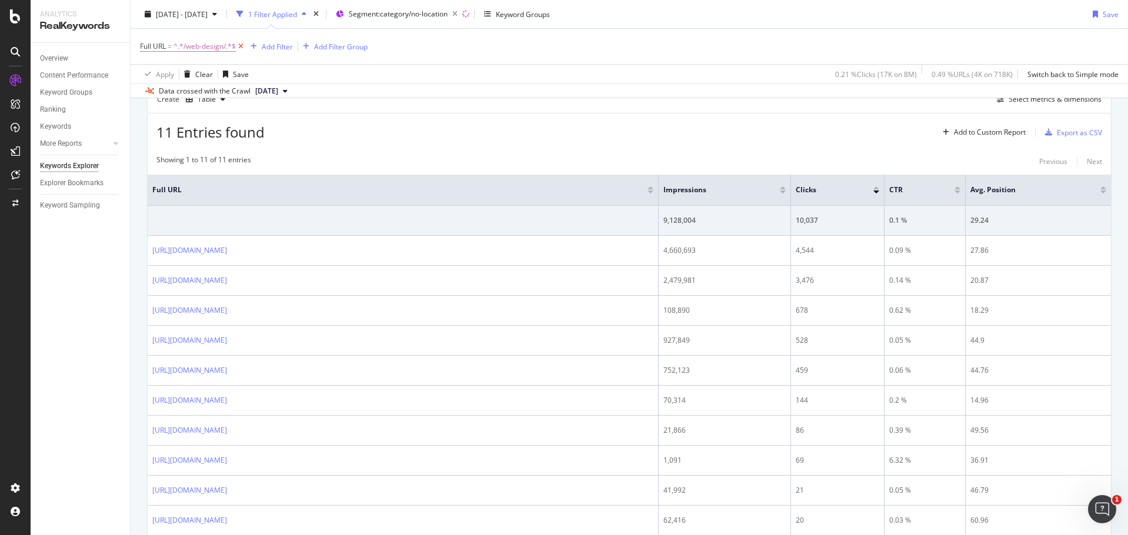
click at [240, 45] on icon at bounding box center [241, 47] width 10 height 12
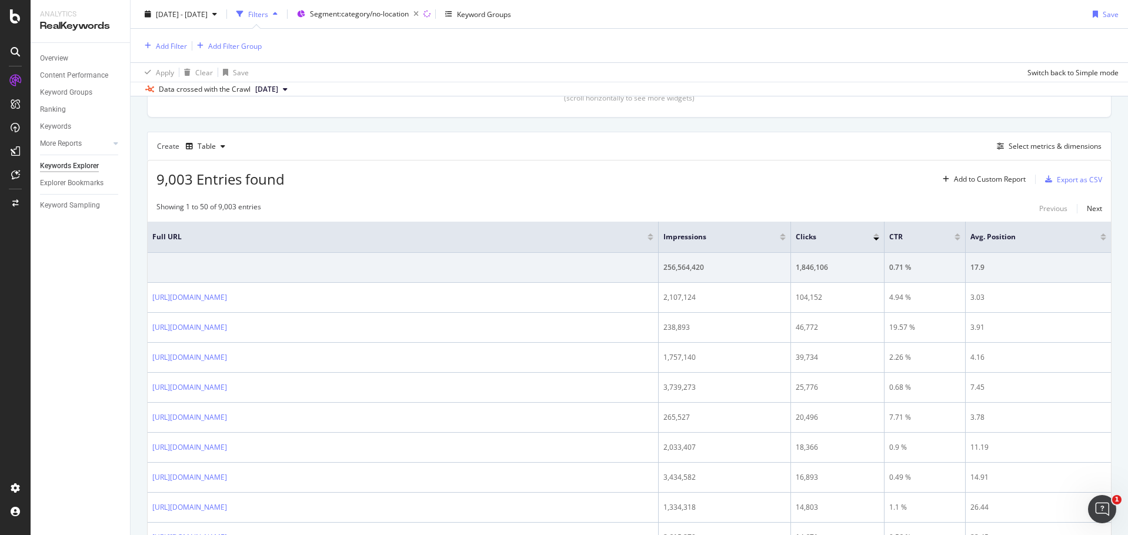
scroll to position [276, 0]
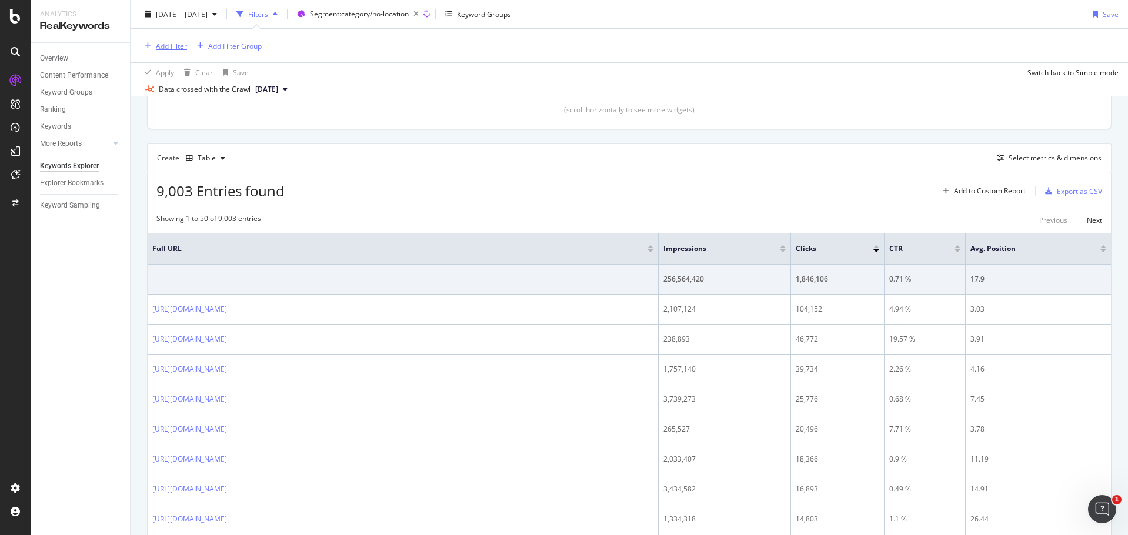
click at [182, 51] on div "Add Filter" at bounding box center [171, 46] width 31 height 10
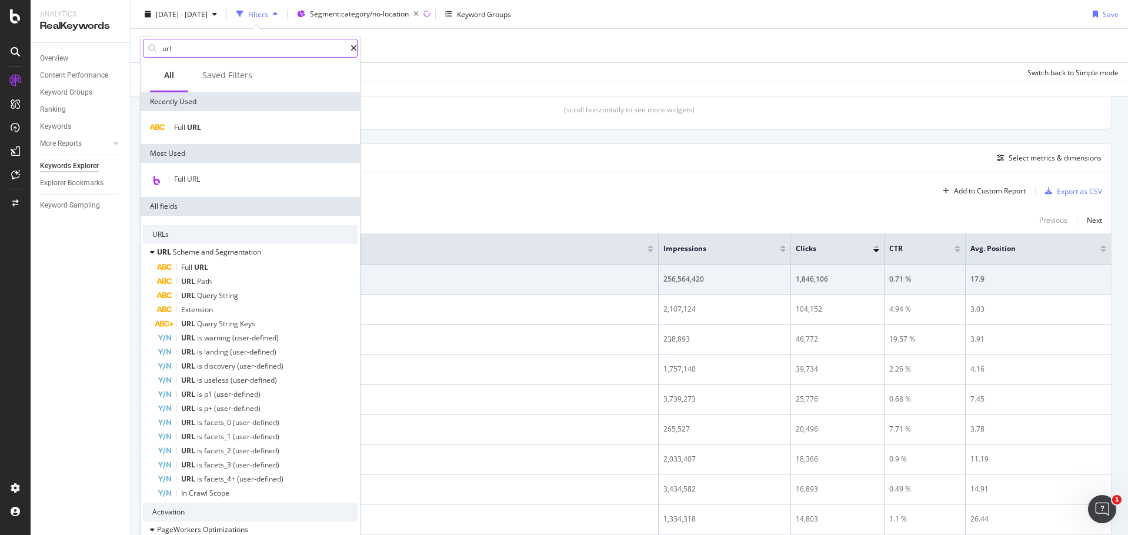
drag, startPoint x: 334, startPoint y: 47, endPoint x: 227, endPoint y: 46, distance: 107.0
click at [350, 46] on icon at bounding box center [353, 48] width 6 height 8
click at [226, 46] on input "url" at bounding box center [259, 48] width 196 height 18
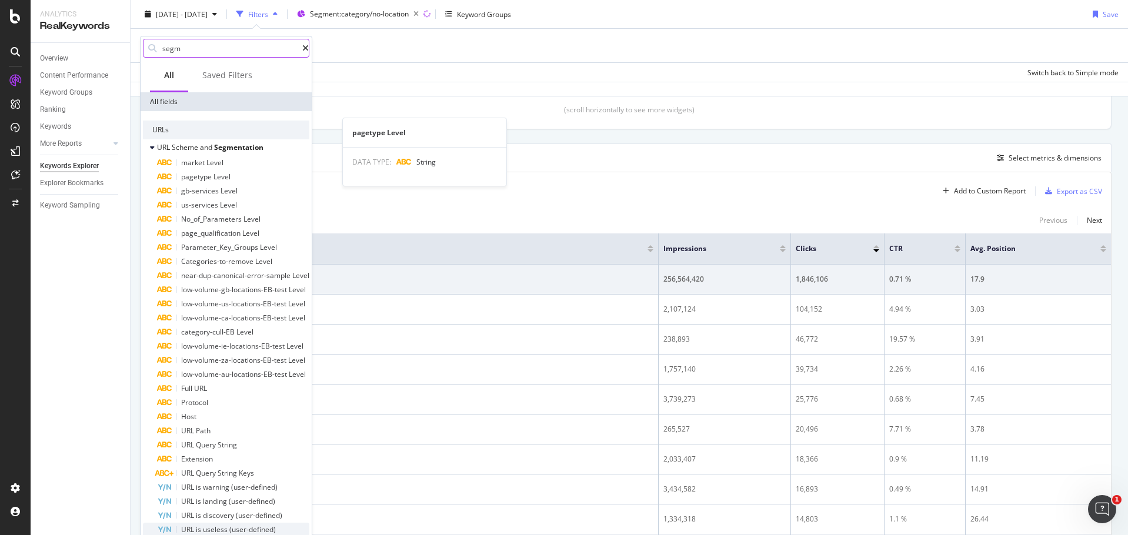
scroll to position [118, 0]
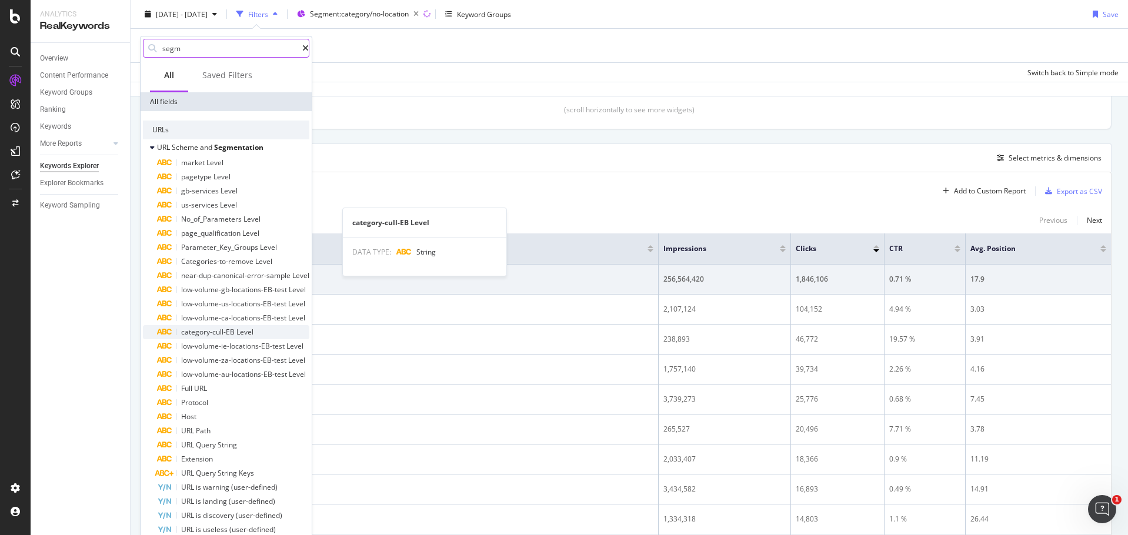
type input "segm"
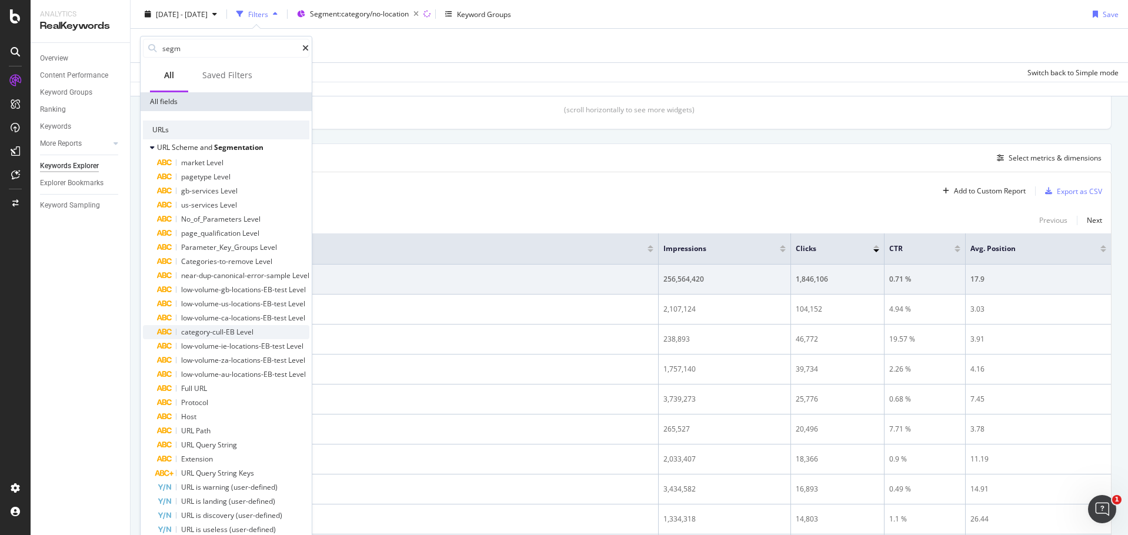
click at [229, 327] on span "category-cull-EB" at bounding box center [208, 332] width 55 height 10
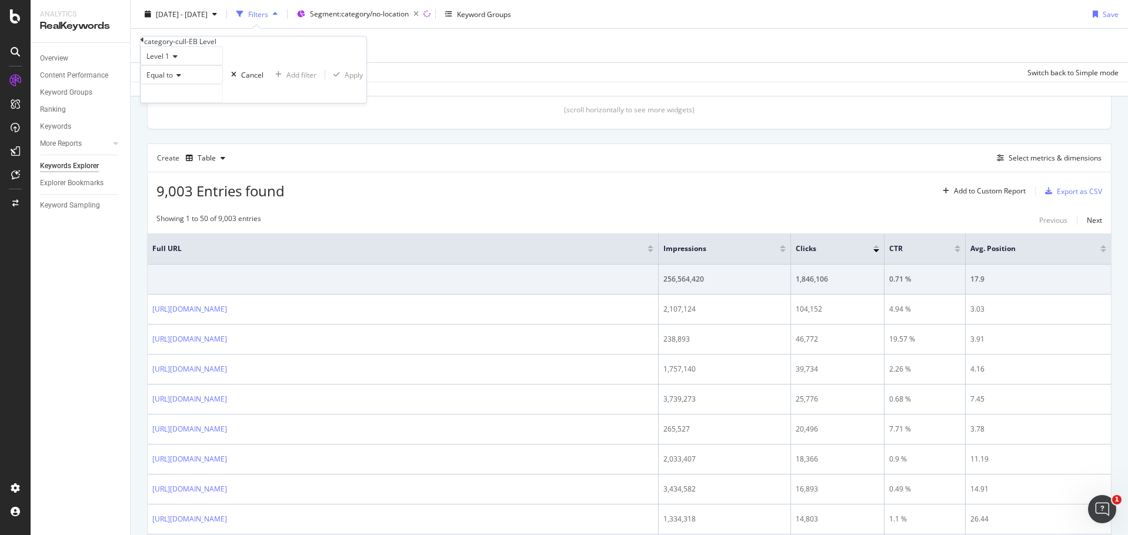
click at [172, 80] on span "Equal to" at bounding box center [159, 75] width 26 height 10
click at [220, 65] on div "Level 1" at bounding box center [182, 55] width 82 height 19
click at [223, 65] on div "Level 1" at bounding box center [182, 55] width 82 height 19
click at [180, 102] on input "text" at bounding box center [181, 94] width 81 height 18
click at [173, 126] on span "category-cull-EB" at bounding box center [158, 121] width 29 height 10
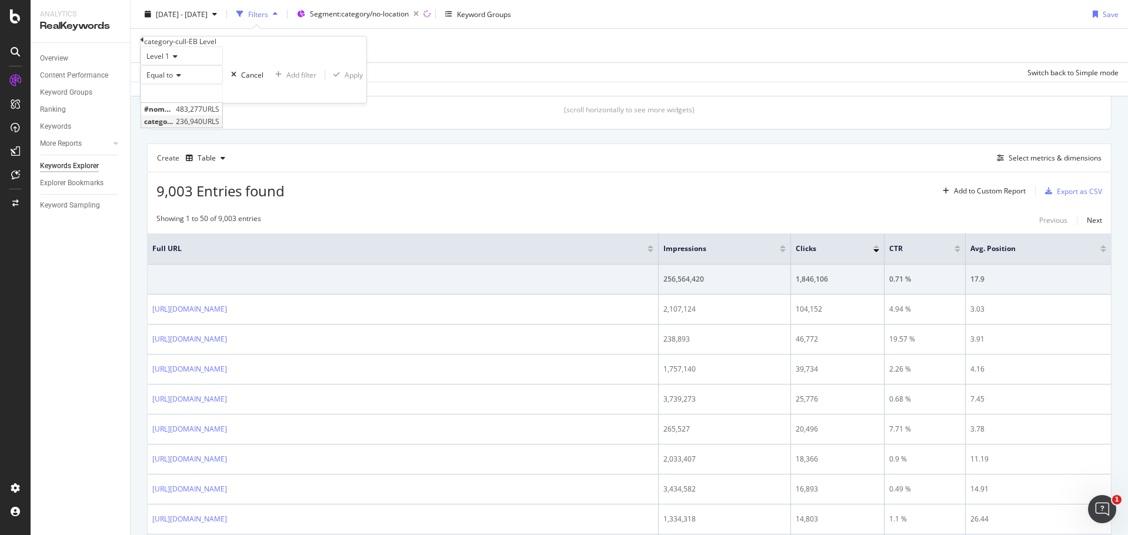
type input "category-cull-EB"
click at [351, 80] on div "Apply" at bounding box center [360, 75] width 18 height 10
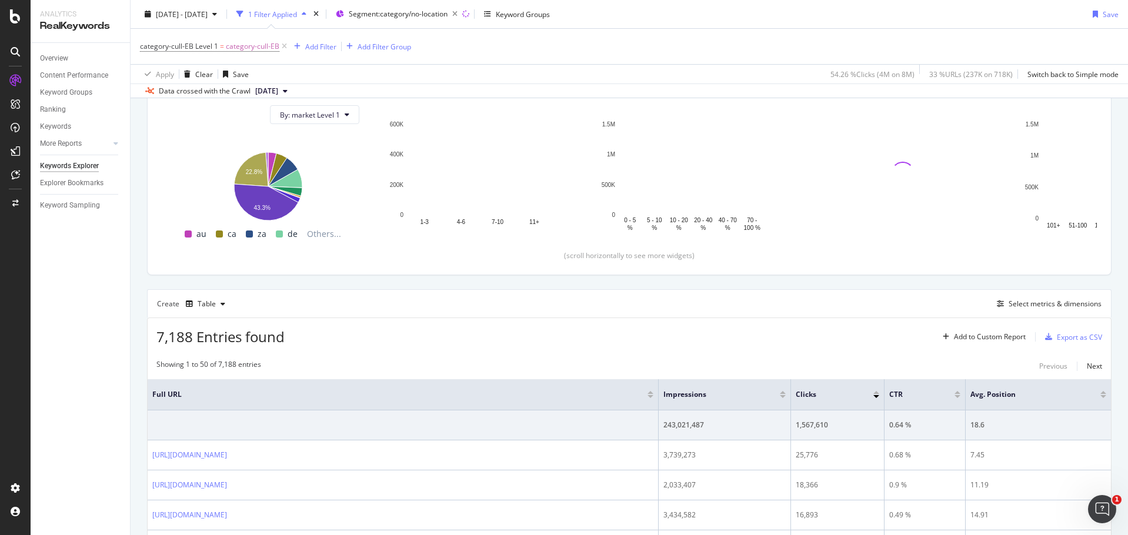
scroll to position [278, 0]
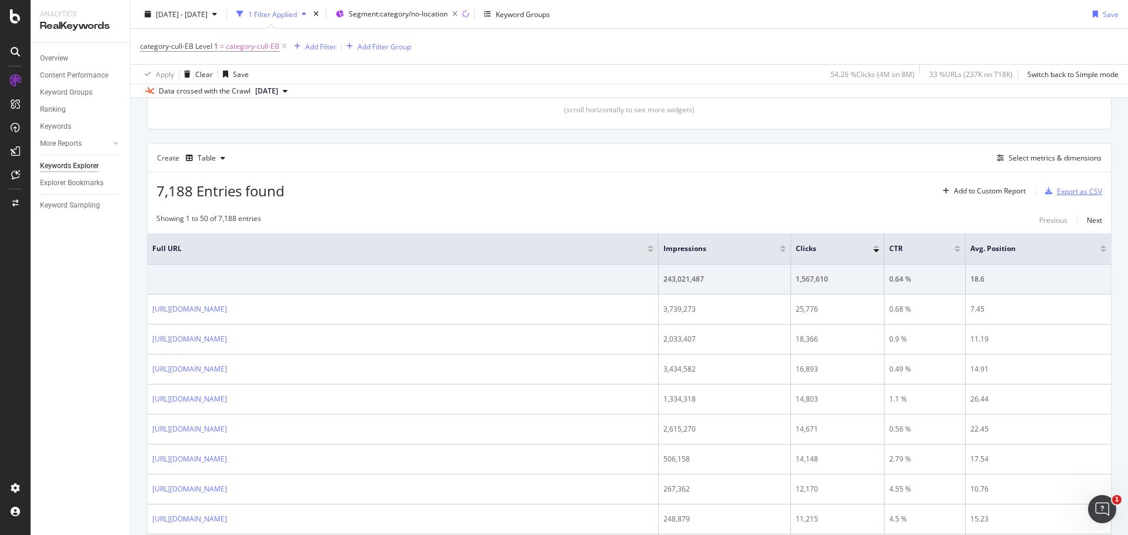
click at [1061, 189] on div "Export as CSV" at bounding box center [1079, 191] width 45 height 10
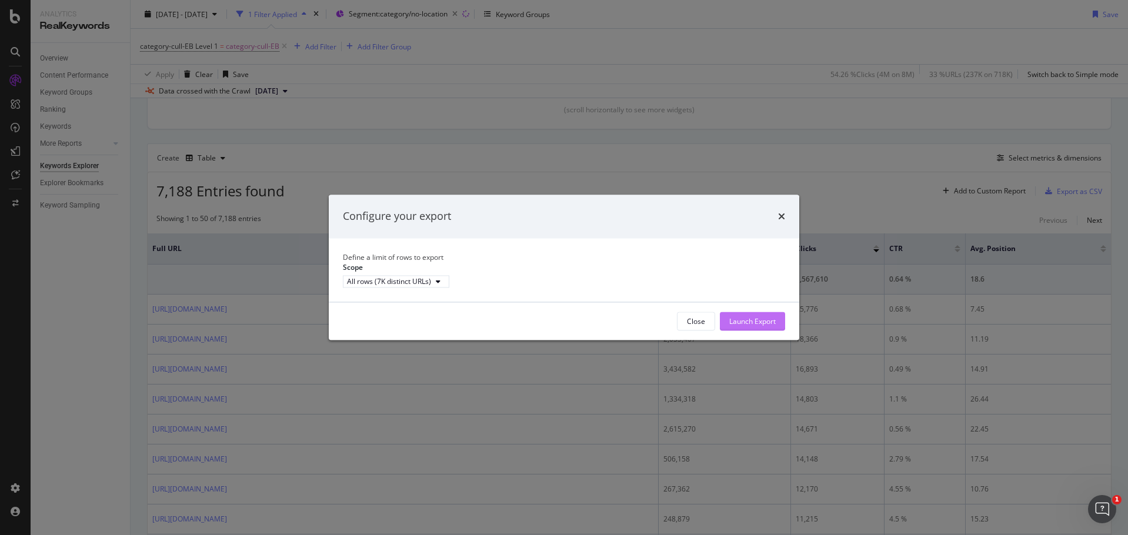
click at [761, 330] on div "Launch Export" at bounding box center [752, 322] width 46 height 18
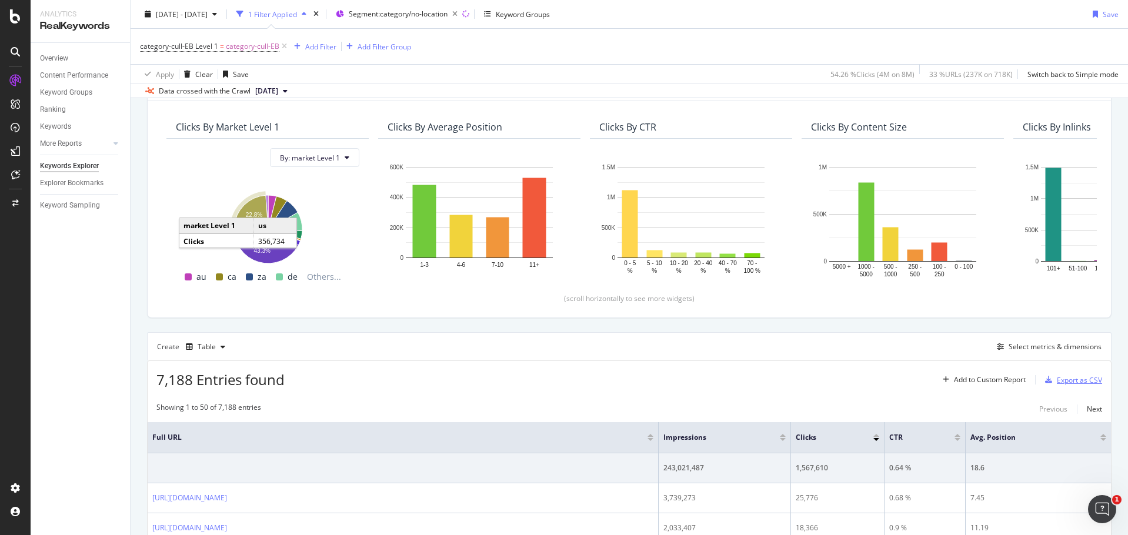
scroll to position [42, 0]
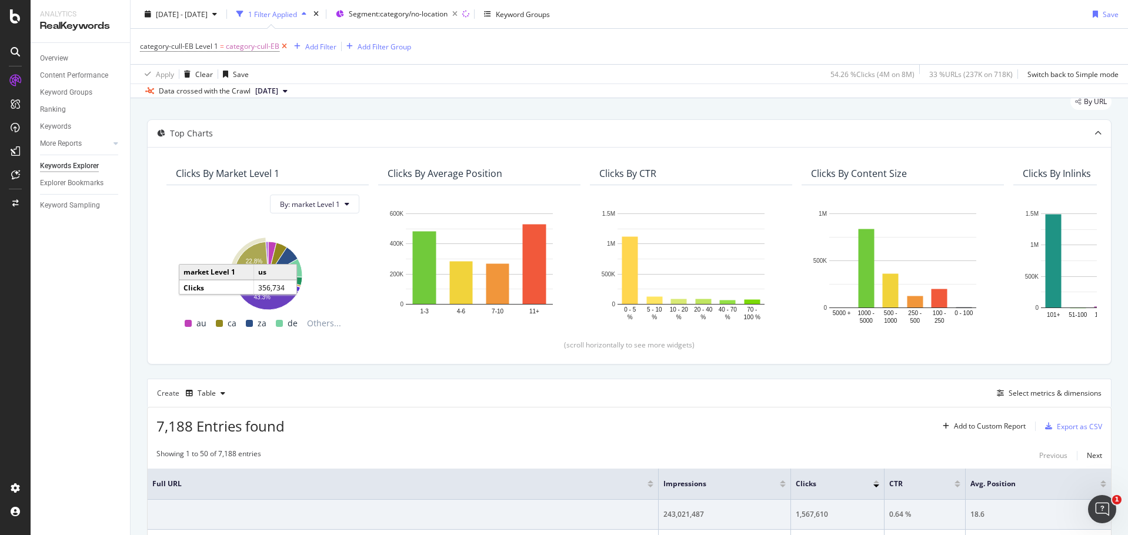
click at [285, 46] on icon at bounding box center [284, 47] width 10 height 12
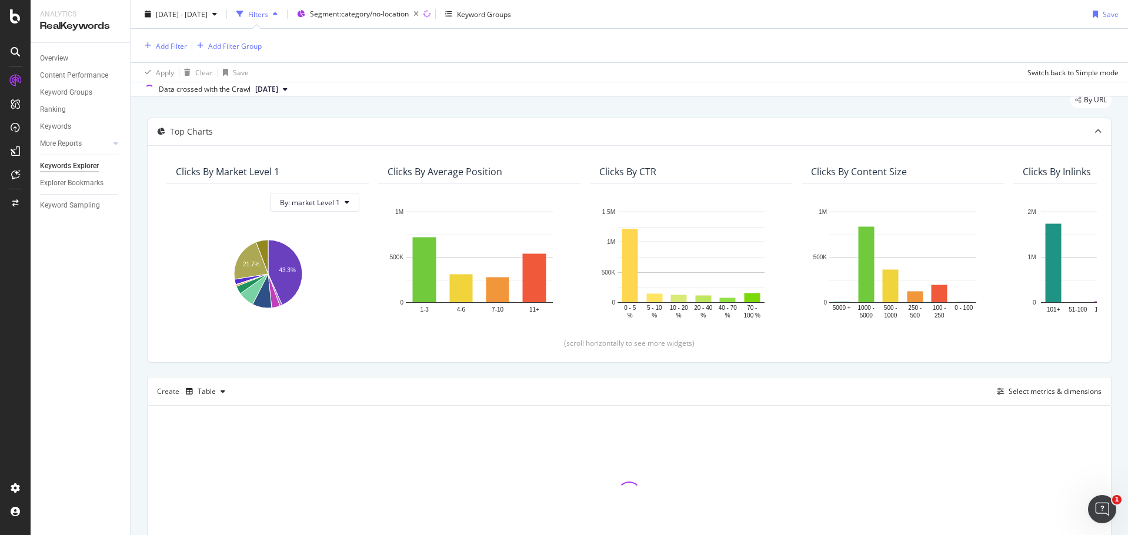
scroll to position [41, 0]
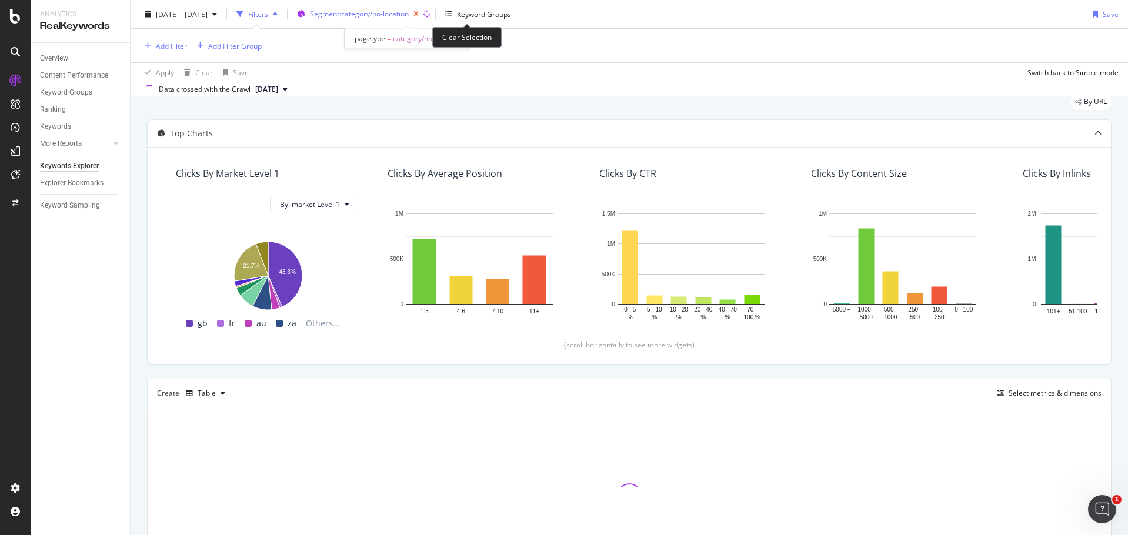
click at [423, 11] on icon "button" at bounding box center [416, 14] width 15 height 16
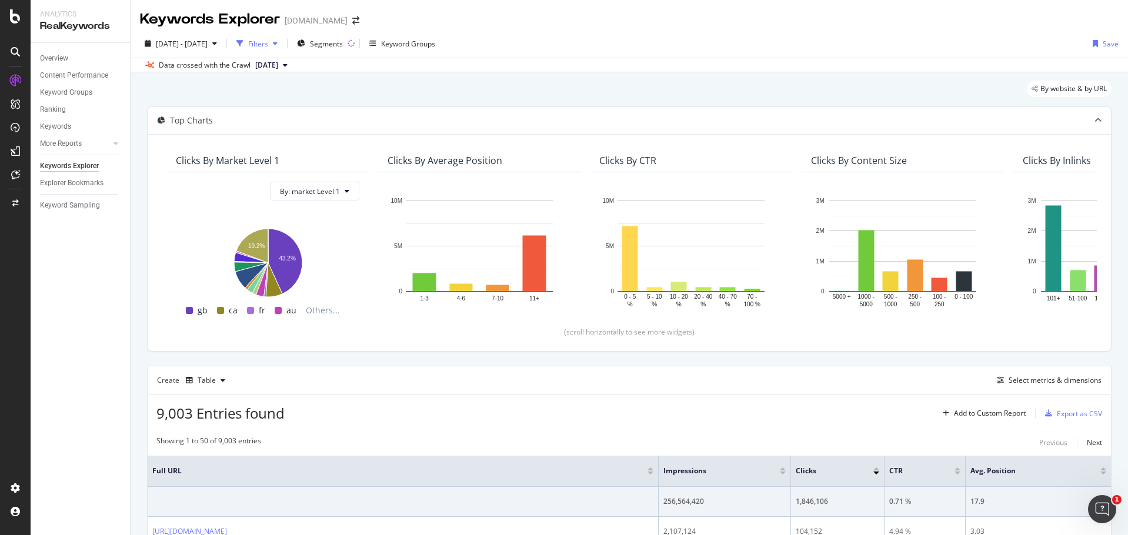
click at [268, 45] on div "Filters" at bounding box center [258, 44] width 20 height 10
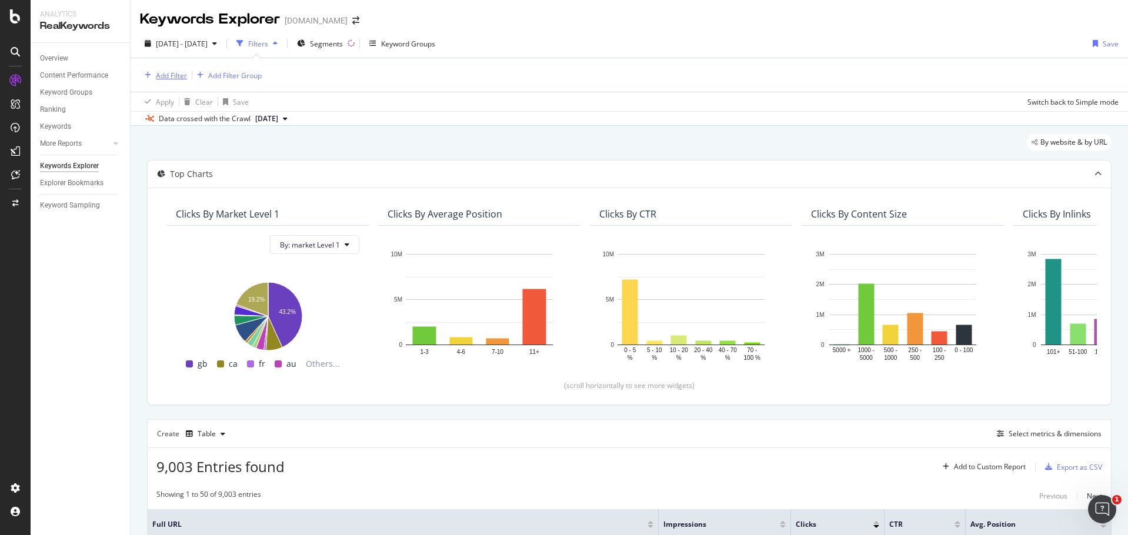
click at [161, 76] on div "Add Filter" at bounding box center [171, 76] width 31 height 10
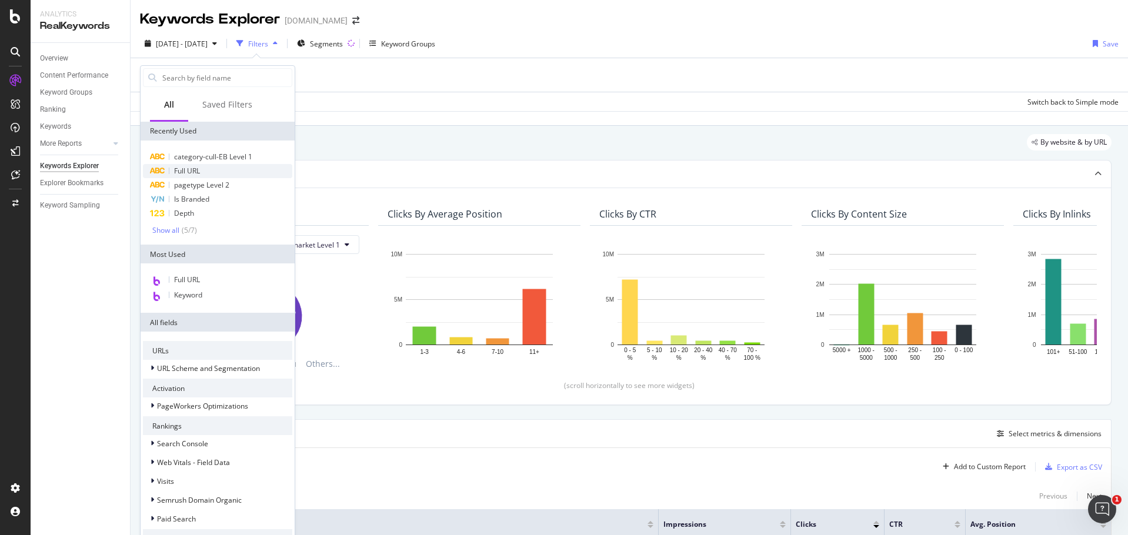
click at [196, 167] on span "Full URL" at bounding box center [187, 171] width 26 height 10
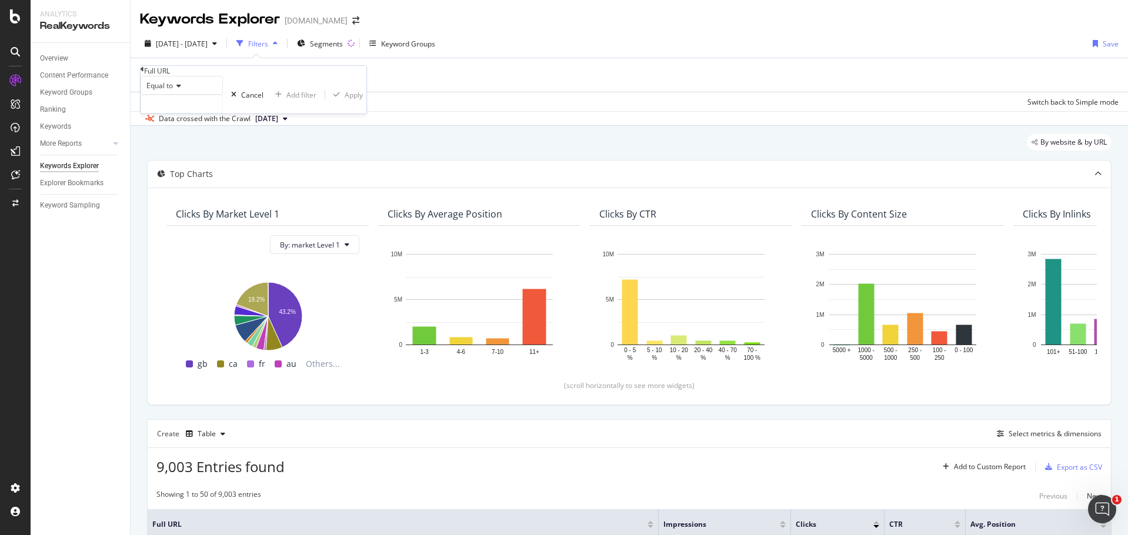
click at [180, 95] on div "Equal to" at bounding box center [182, 85] width 82 height 19
click at [174, 182] on div "Contains" at bounding box center [181, 175] width 81 height 12
click at [205, 113] on input "text" at bounding box center [181, 104] width 81 height 18
paste input "engineering-design"
type input "engineering-design"
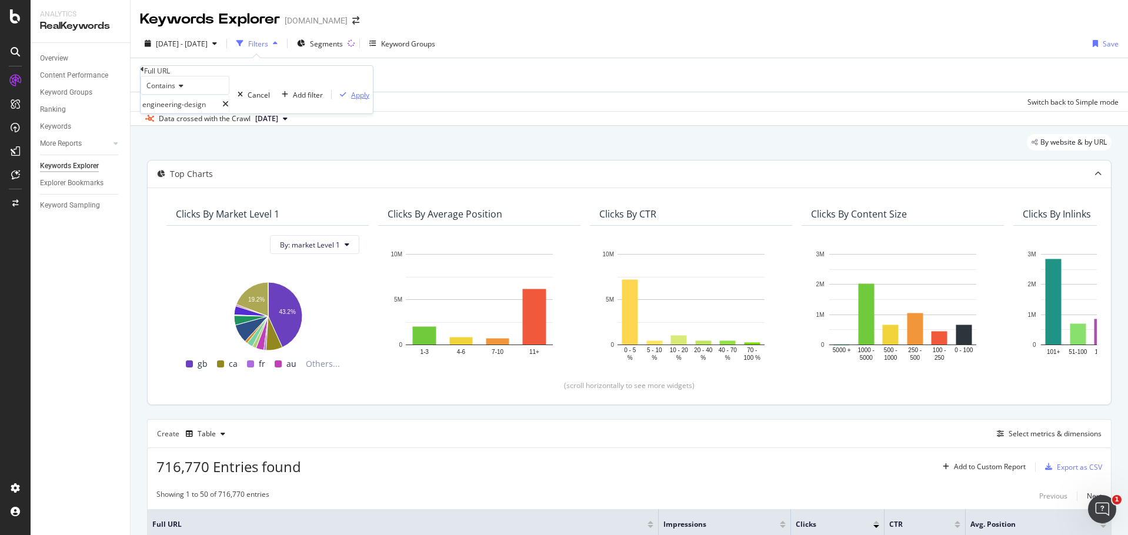
drag, startPoint x: 267, startPoint y: 149, endPoint x: 347, endPoint y: 192, distance: 90.5
click at [351, 100] on div "Apply" at bounding box center [360, 95] width 18 height 10
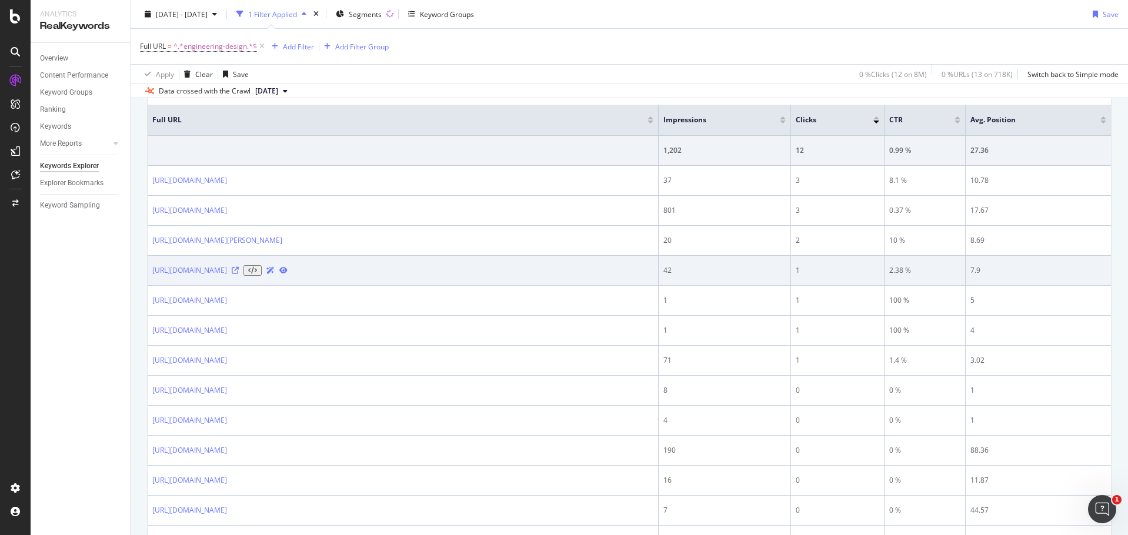
scroll to position [412, 0]
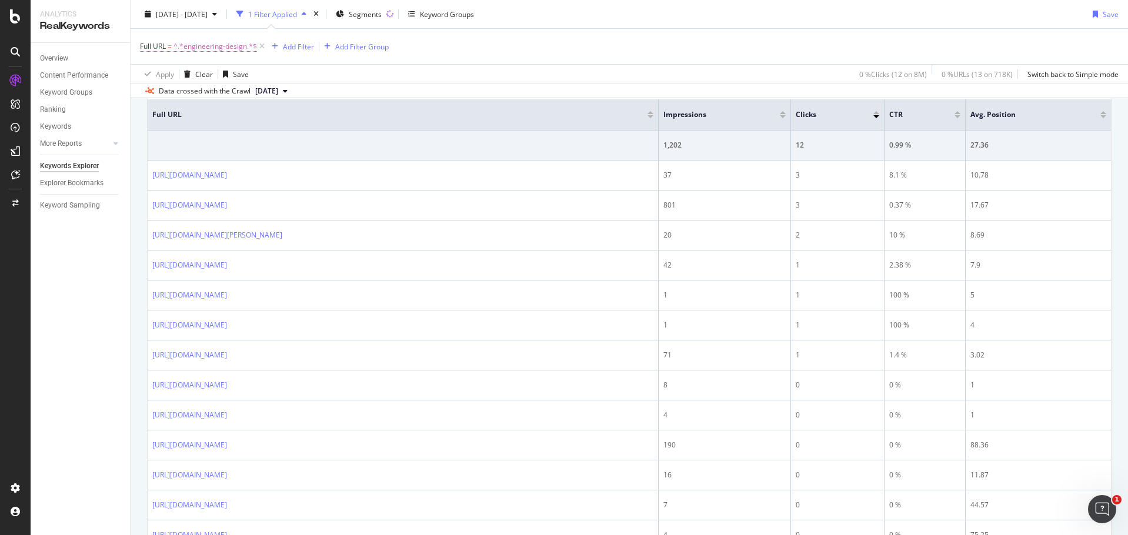
click at [201, 44] on span "^.*engineering-design.*$" at bounding box center [214, 46] width 83 height 16
click at [154, 82] on input "engineering-design" at bounding box center [181, 74] width 81 height 18
click at [153, 82] on input "engineering-design" at bounding box center [181, 74] width 81 height 18
click at [222, 82] on input "/engineering-design" at bounding box center [181, 74] width 81 height 18
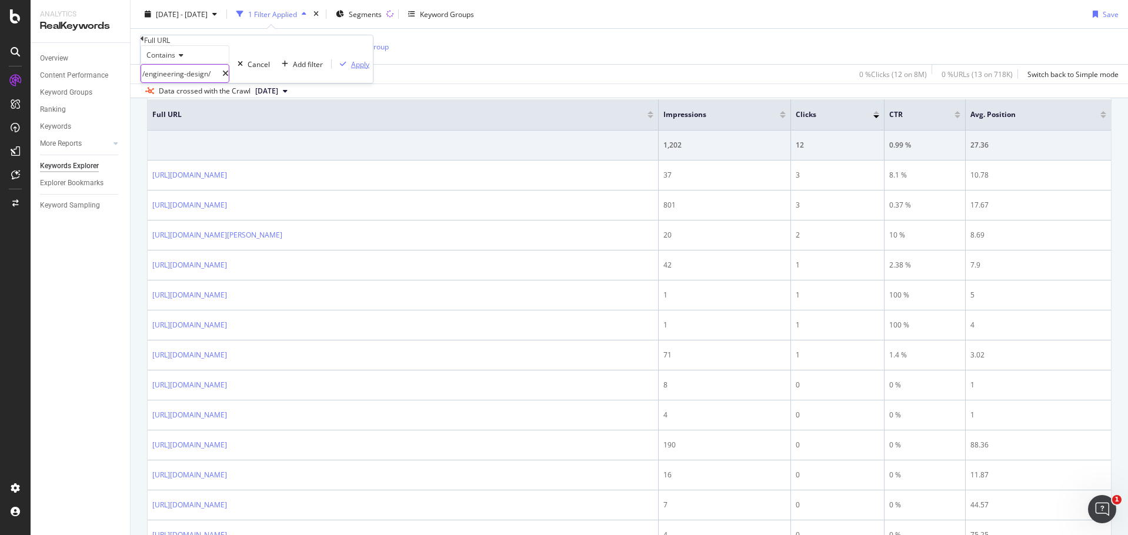
type input "/engineering-design/"
click at [351, 69] on div "Apply" at bounding box center [360, 64] width 18 height 10
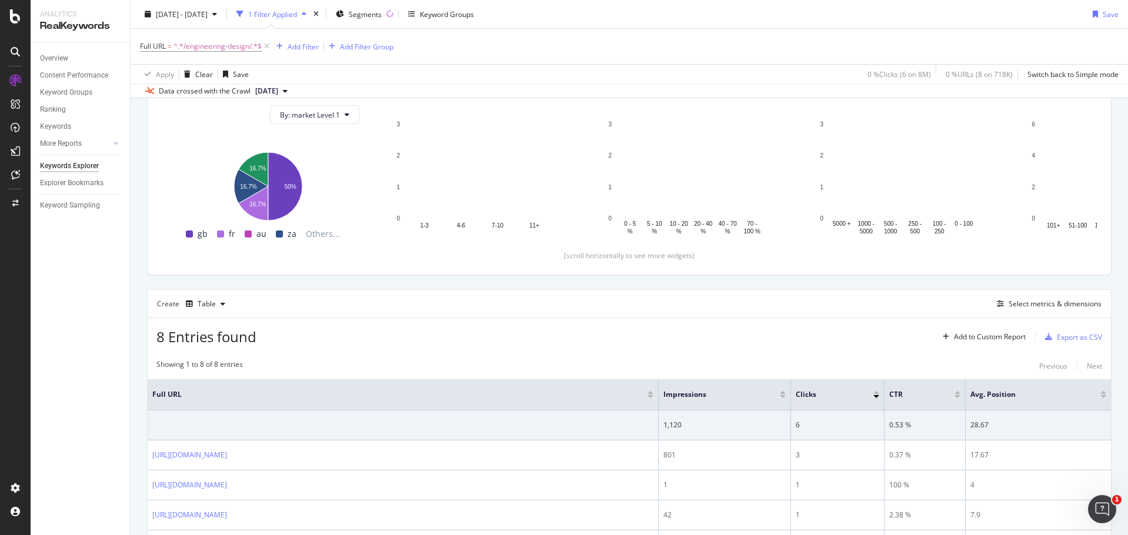
scroll to position [359, 0]
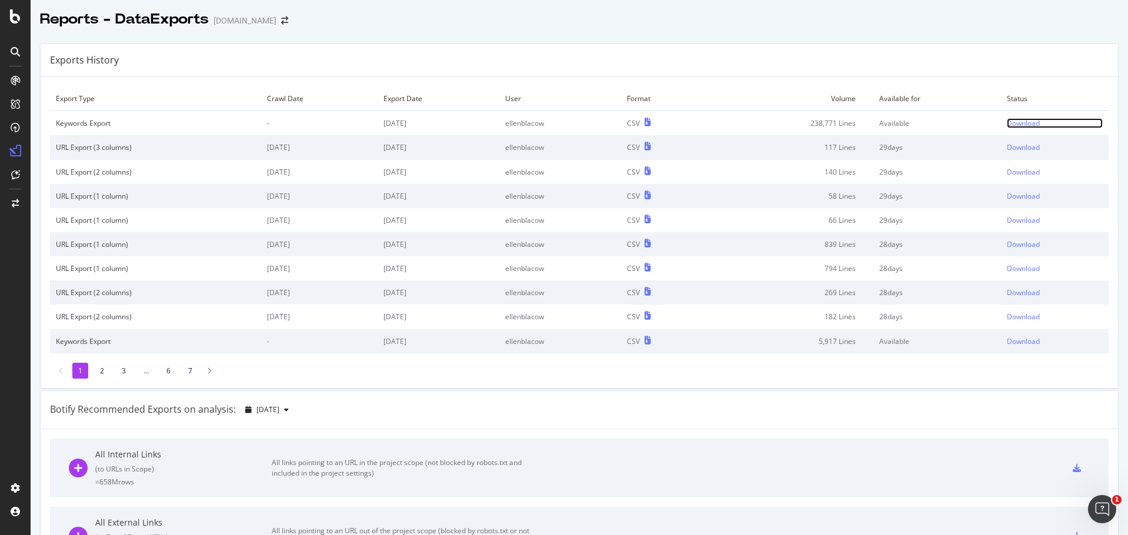
click at [1029, 121] on link "Download" at bounding box center [1055, 123] width 96 height 10
click at [1007, 122] on div "Download" at bounding box center [1023, 123] width 33 height 10
click at [1021, 123] on div "Download" at bounding box center [1023, 123] width 33 height 10
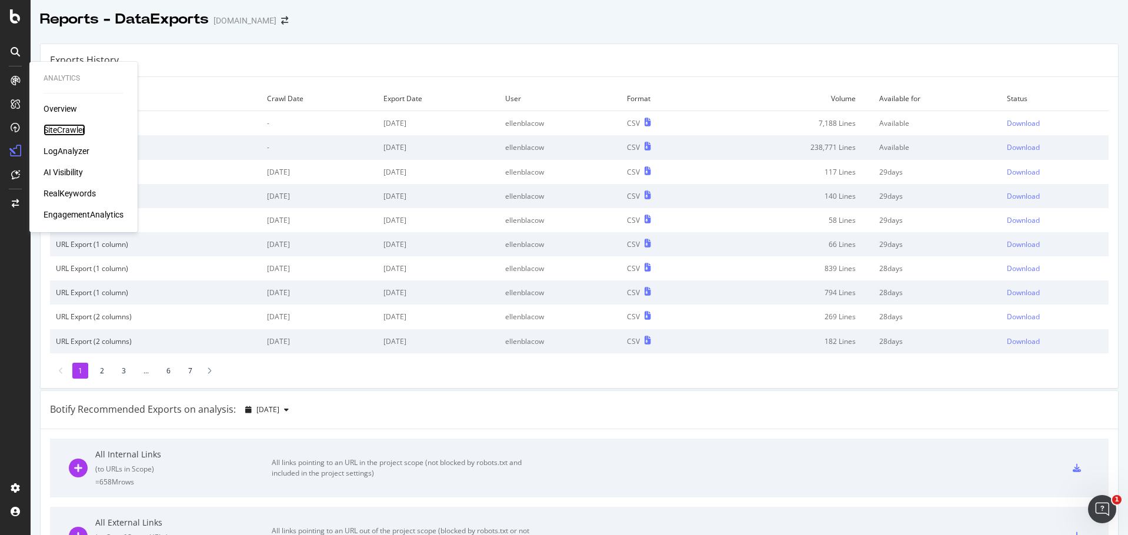
click at [65, 125] on div "SiteCrawler" at bounding box center [65, 130] width 42 height 12
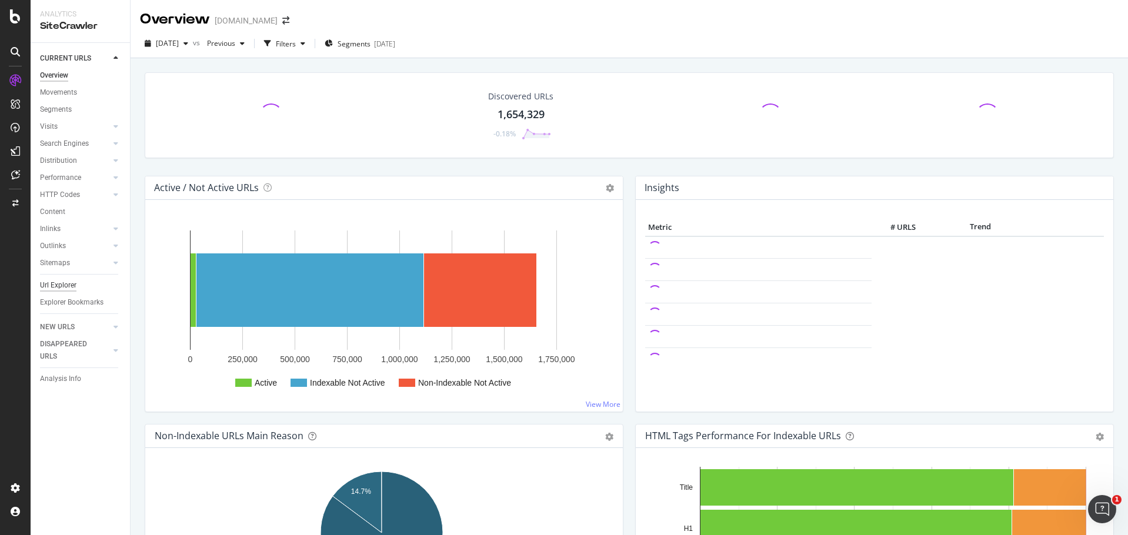
click at [64, 284] on div "Url Explorer" at bounding box center [58, 285] width 36 height 12
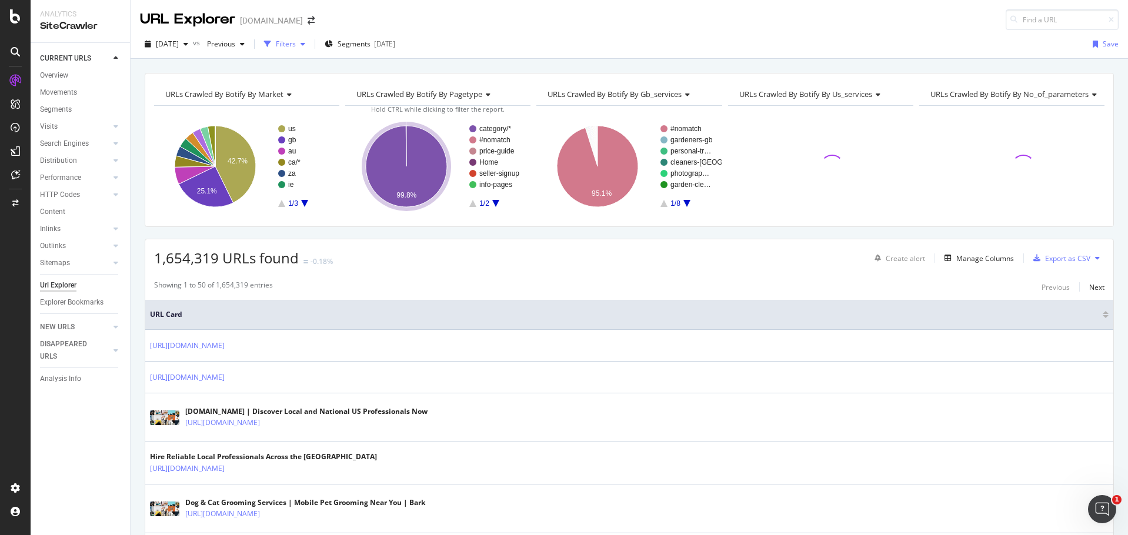
click at [310, 42] on div "button" at bounding box center [303, 44] width 14 height 7
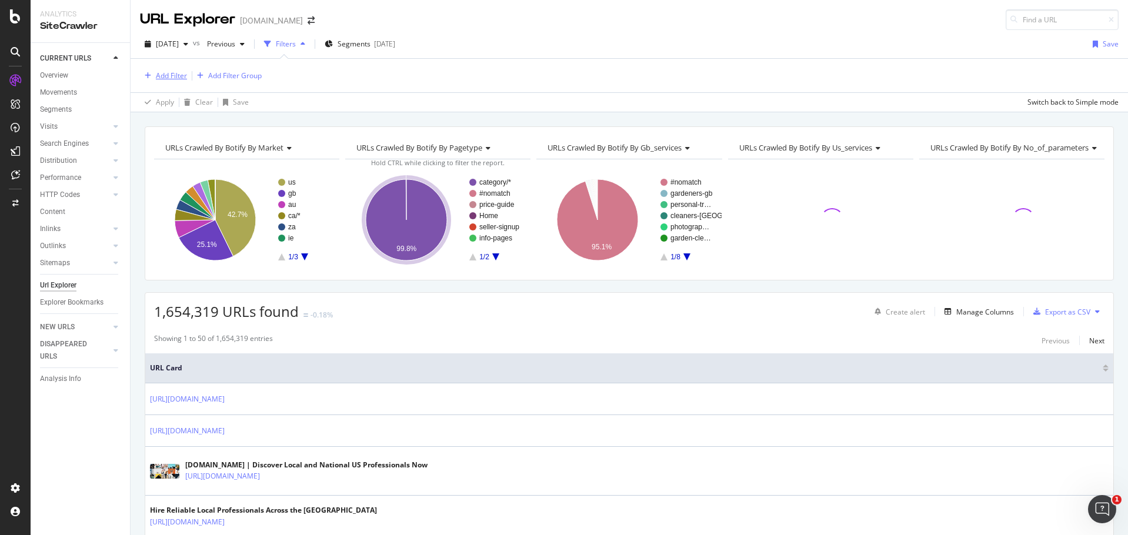
click at [181, 75] on div "Add Filter" at bounding box center [171, 76] width 31 height 10
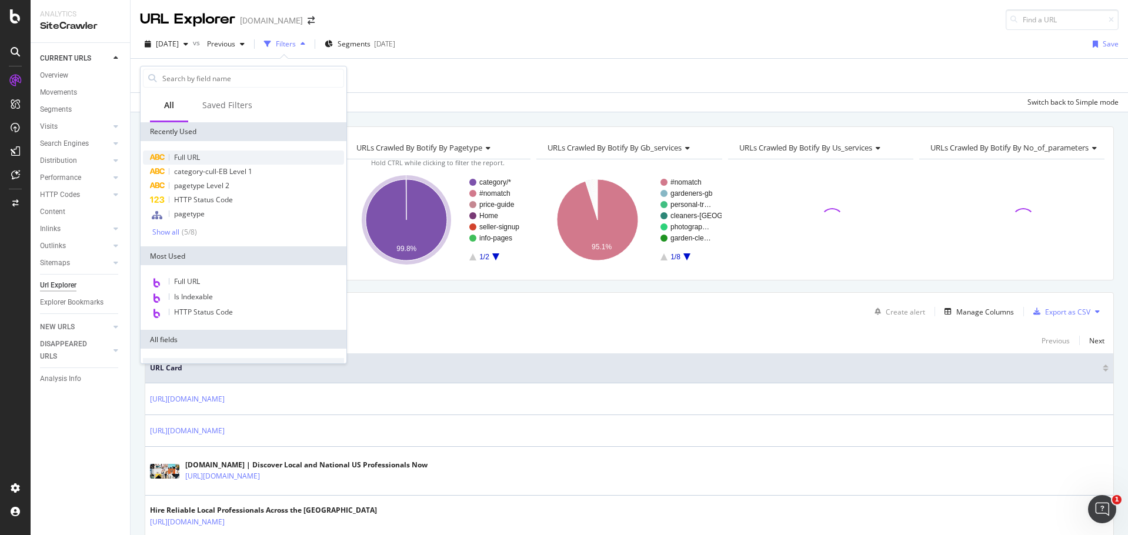
click at [182, 159] on span "Full URL" at bounding box center [187, 157] width 26 height 10
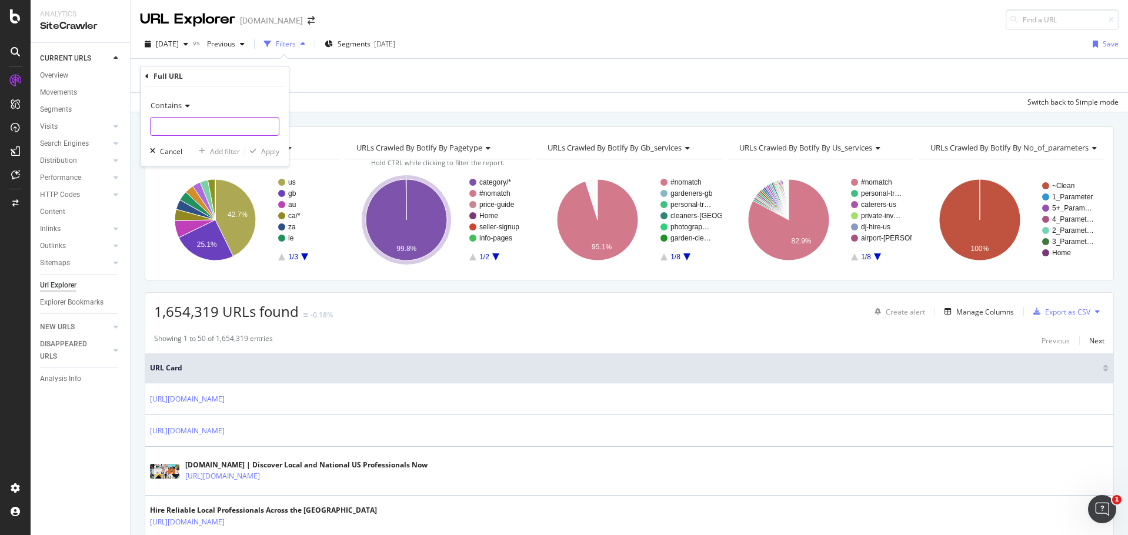
click at [195, 123] on input "text" at bounding box center [215, 126] width 128 height 19
paste input "engineering-design"
type input "engineering-design"
click at [271, 156] on div "Apply" at bounding box center [262, 151] width 34 height 11
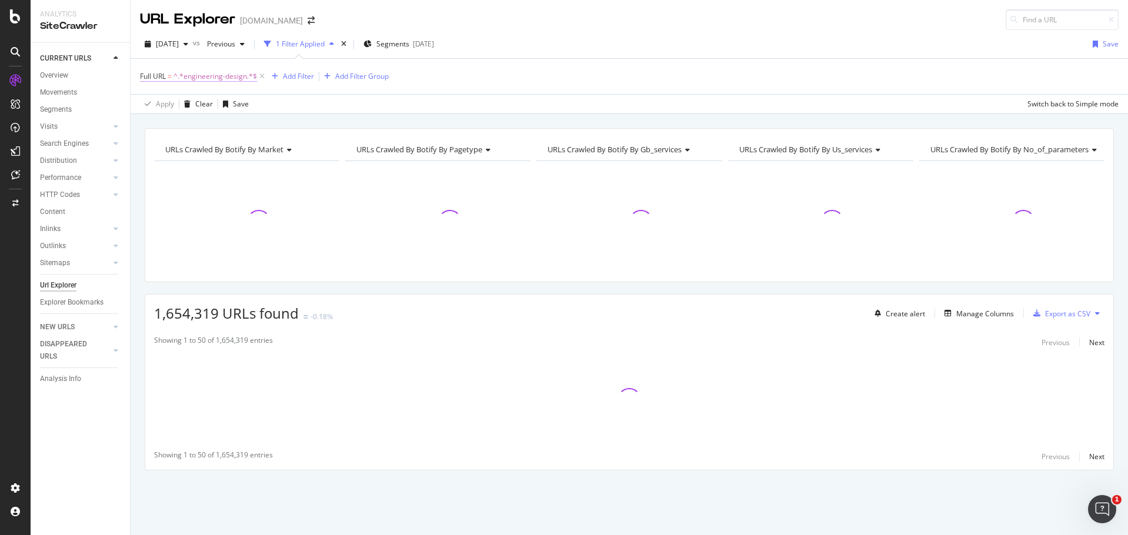
click at [216, 81] on span "^.*engineering-design.*$" at bounding box center [214, 76] width 83 height 16
click at [153, 126] on input "engineering-design" at bounding box center [206, 125] width 111 height 19
click at [168, 129] on input "engineering-design" at bounding box center [206, 125] width 111 height 19
click at [158, 128] on input "engineering-design" at bounding box center [206, 125] width 111 height 19
click at [156, 127] on input "engineering-design" at bounding box center [206, 125] width 111 height 19
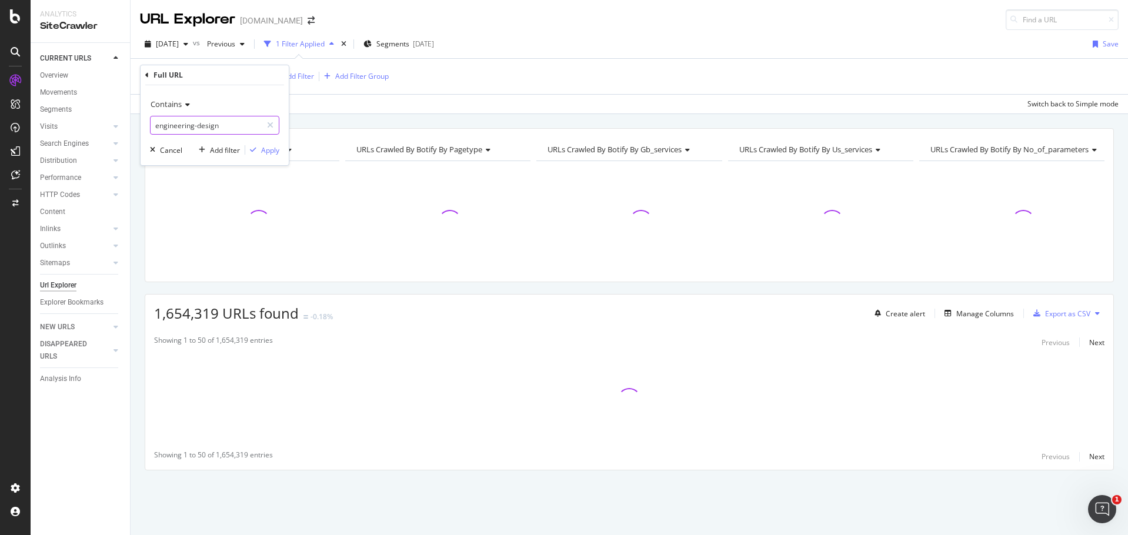
click at [155, 126] on input "engineering-design" at bounding box center [206, 125] width 111 height 19
drag, startPoint x: 243, startPoint y: 121, endPoint x: 256, endPoint y: 133, distance: 17.9
click at [243, 122] on input "/engineering-design" at bounding box center [206, 125] width 111 height 19
type input "/engineering-design/"
click at [270, 147] on div "Apply" at bounding box center [270, 150] width 18 height 10
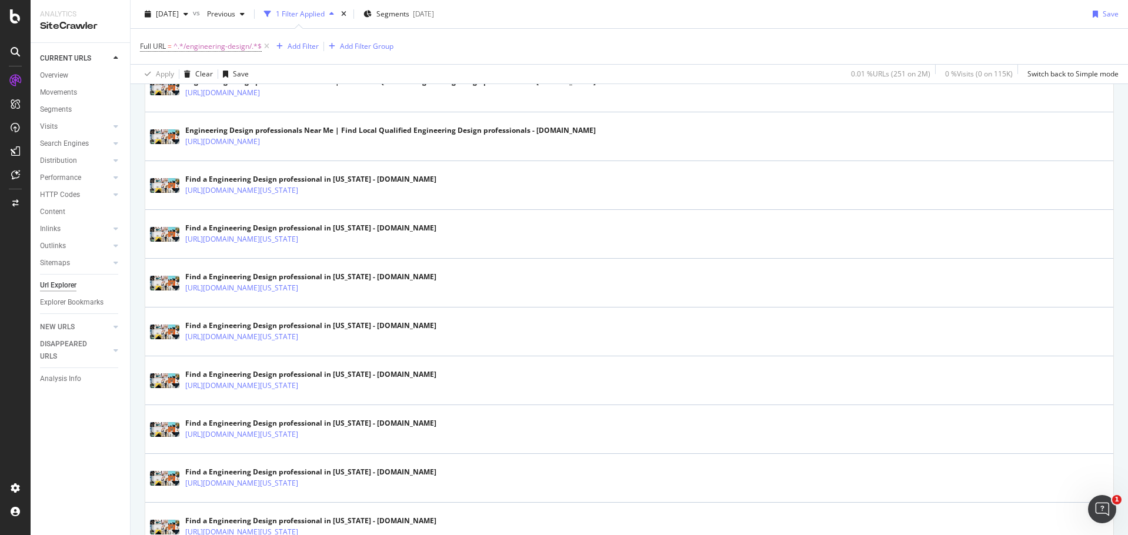
scroll to position [300, 0]
